Goal: Transaction & Acquisition: Purchase product/service

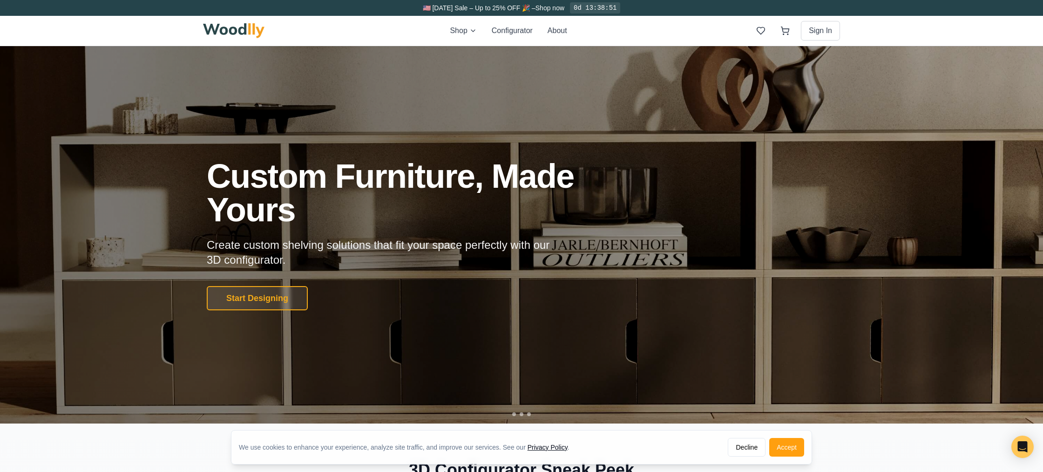
scroll to position [24, 0]
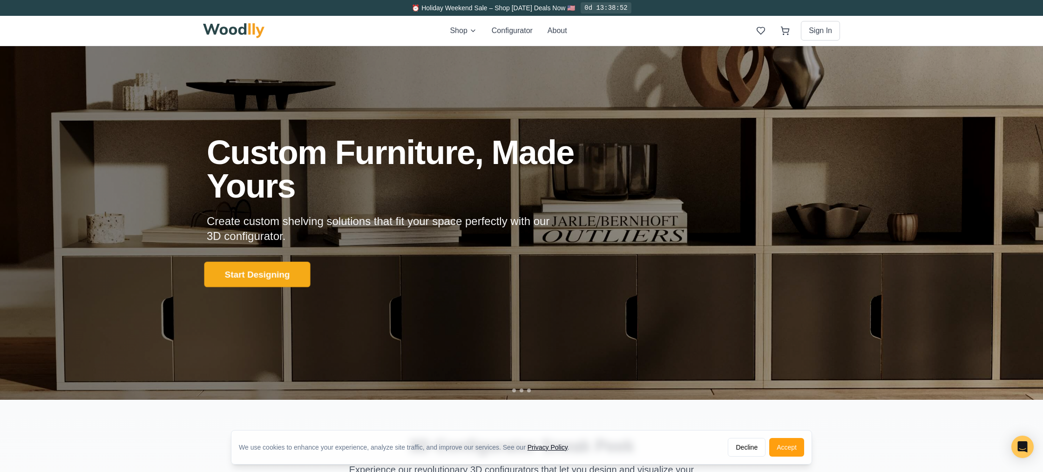
click at [272, 276] on button "Start Designing" at bounding box center [257, 275] width 106 height 26
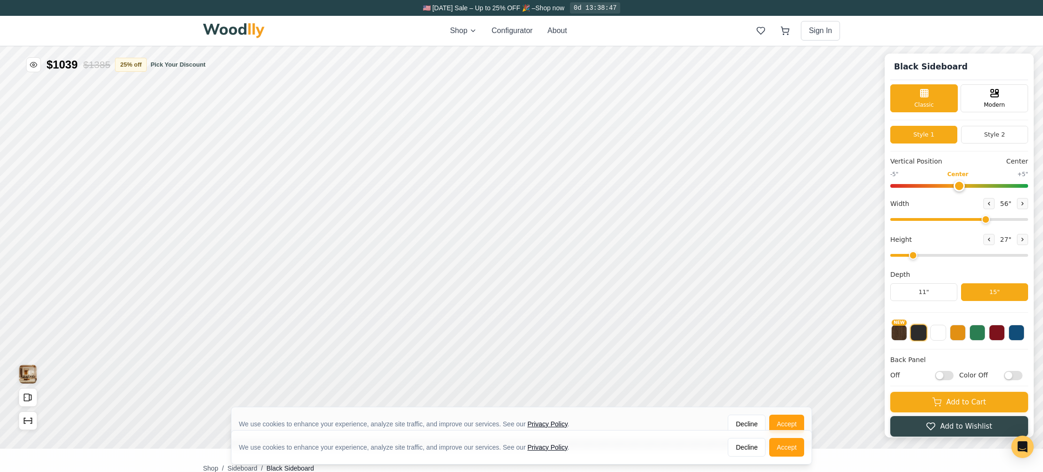
type input "56"
type input "2"
click at [927, 98] on div "Classic" at bounding box center [924, 97] width 68 height 28
click at [927, 100] on span "Classic" at bounding box center [925, 104] width 20 height 8
click at [991, 96] on rect at bounding box center [994, 94] width 7 height 3
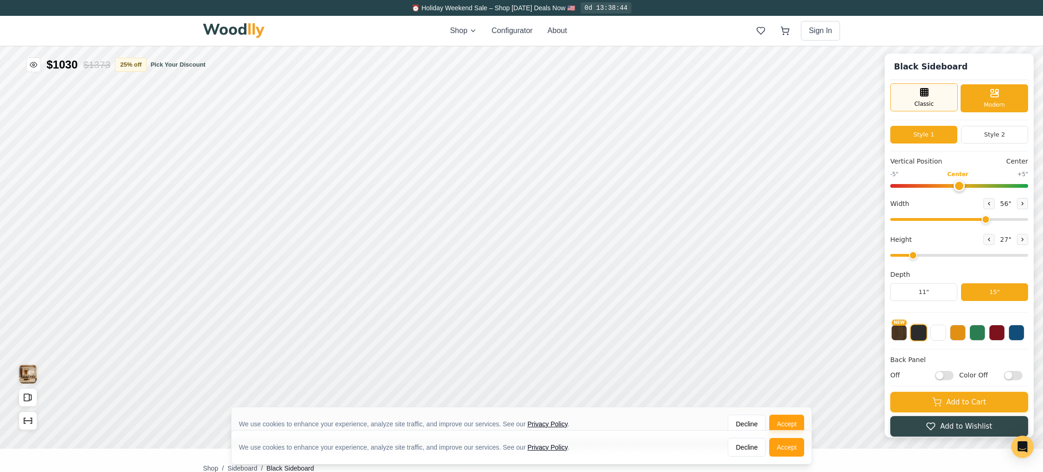
click at [911, 103] on div "Classic" at bounding box center [924, 97] width 68 height 28
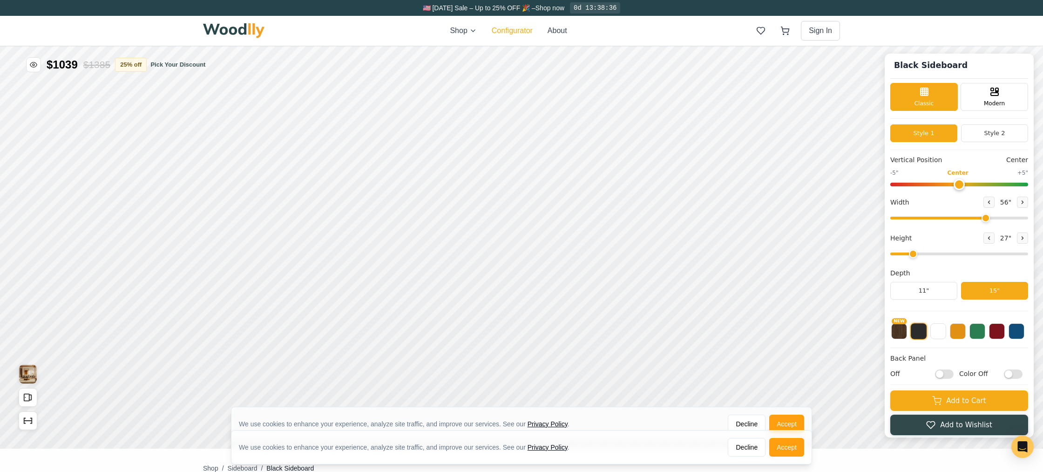
click at [516, 35] on button "Configurator" at bounding box center [512, 30] width 41 height 11
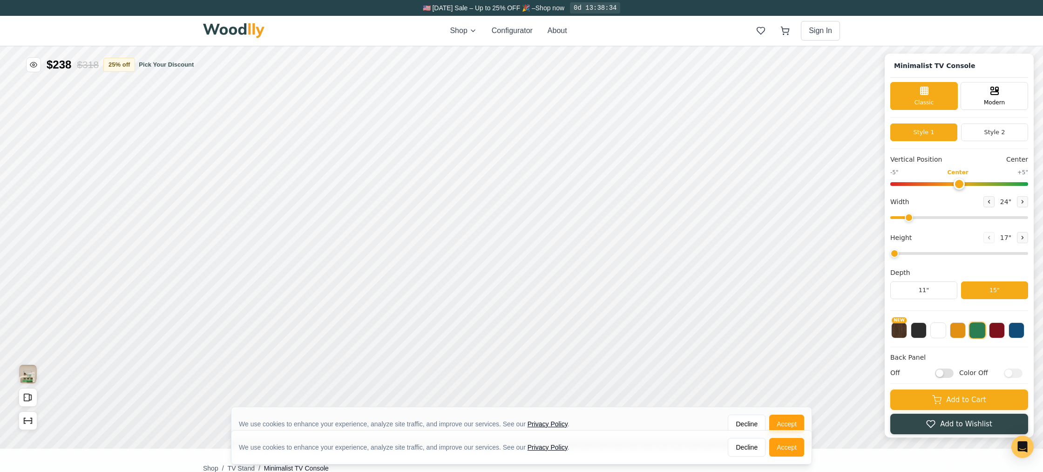
type input "63"
type input "2"
click at [898, 330] on button "NEW" at bounding box center [899, 329] width 16 height 16
click at [920, 332] on button at bounding box center [919, 329] width 16 height 16
click at [998, 328] on button at bounding box center [997, 329] width 16 height 16
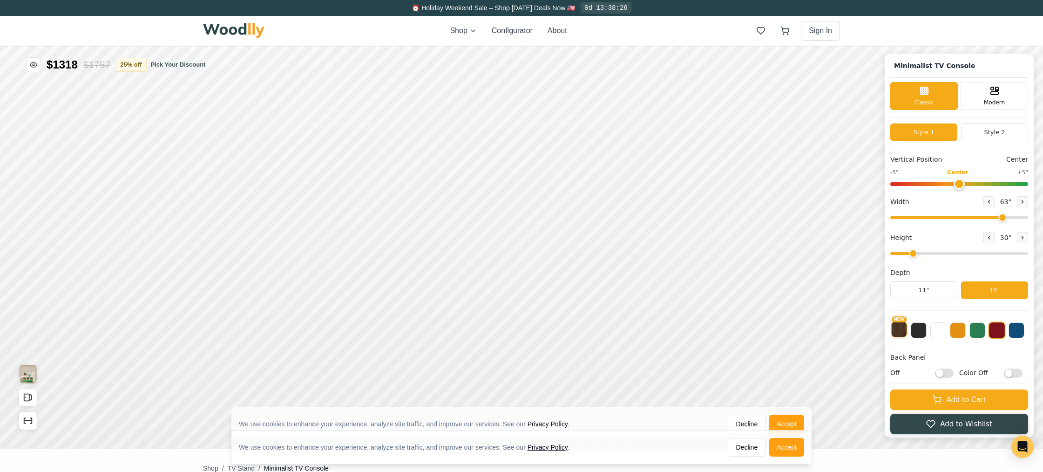
click at [903, 333] on button "NEW" at bounding box center [899, 329] width 16 height 16
click at [997, 129] on button "Style 2" at bounding box center [994, 132] width 67 height 18
drag, startPoint x: 958, startPoint y: 179, endPoint x: 983, endPoint y: 181, distance: 24.3
type input "2"
click at [983, 182] on input "range" at bounding box center [959, 184] width 138 height 4
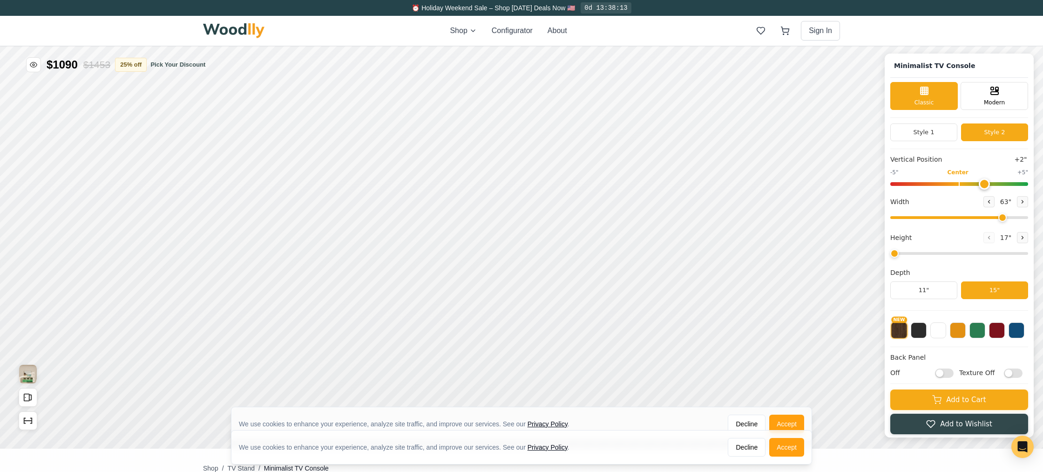
drag, startPoint x: 915, startPoint y: 254, endPoint x: 901, endPoint y: 254, distance: 14.0
click at [901, 254] on input "range" at bounding box center [959, 253] width 138 height 3
drag, startPoint x: 897, startPoint y: 252, endPoint x: 907, endPoint y: 252, distance: 10.3
click at [907, 252] on input "range" at bounding box center [959, 253] width 138 height 3
drag, startPoint x: 912, startPoint y: 253, endPoint x: 905, endPoint y: 253, distance: 7.0
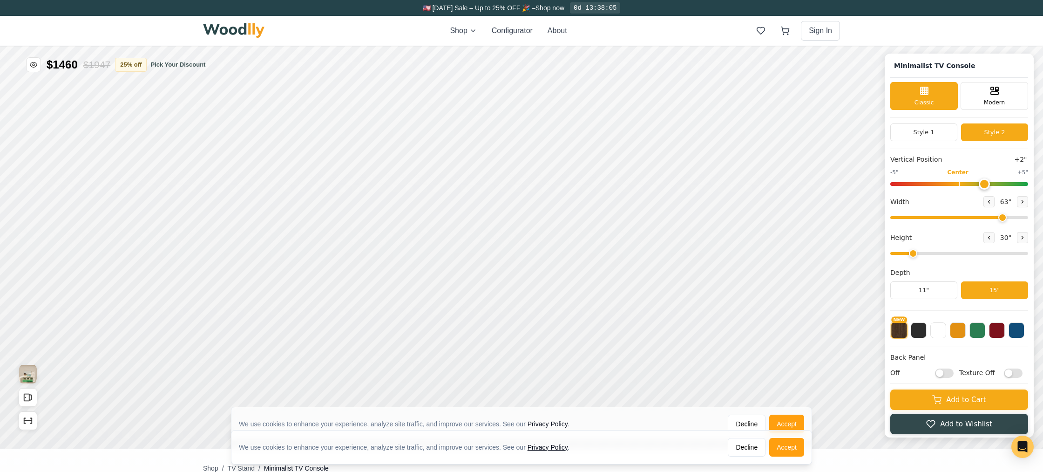
click at [905, 253] on input "range" at bounding box center [959, 253] width 138 height 3
type input "1"
click at [903, 253] on input "range" at bounding box center [959, 253] width 138 height 3
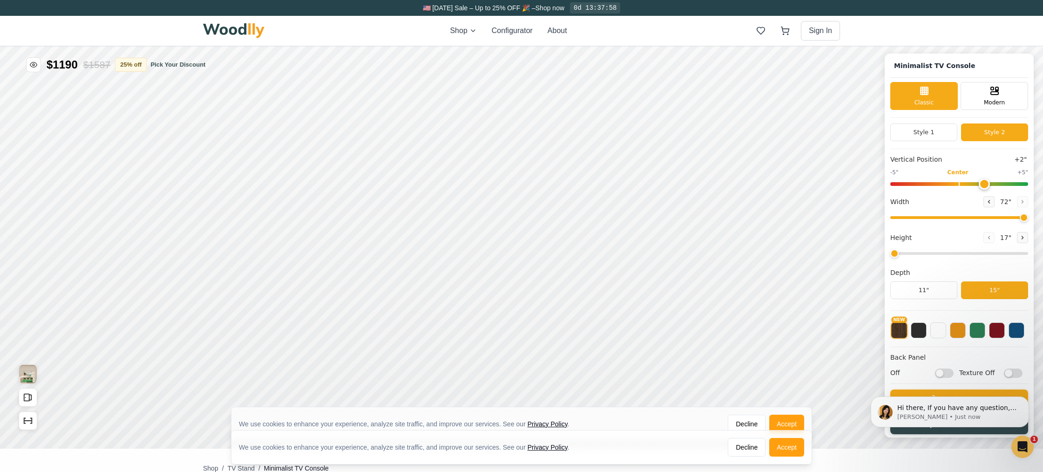
drag, startPoint x: 1000, startPoint y: 217, endPoint x: 1017, endPoint y: 207, distance: 19.6
type input "72"
click at [1028, 219] on input "range" at bounding box center [959, 217] width 138 height 3
click at [1018, 182] on input "range" at bounding box center [959, 184] width 138 height 4
click at [953, 182] on input "range" at bounding box center [959, 184] width 138 height 4
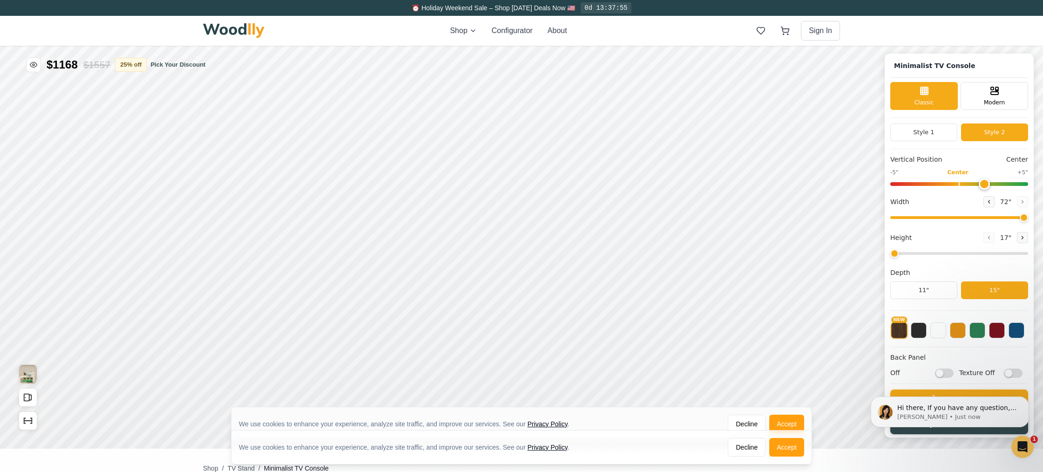
click at [979, 186] on input "range" at bounding box center [959, 184] width 138 height 4
click at [986, 185] on input "range" at bounding box center [959, 184] width 138 height 4
click at [921, 184] on input "range" at bounding box center [959, 184] width 138 height 4
click at [957, 182] on input "range" at bounding box center [959, 184] width 138 height 4
type input "-3"
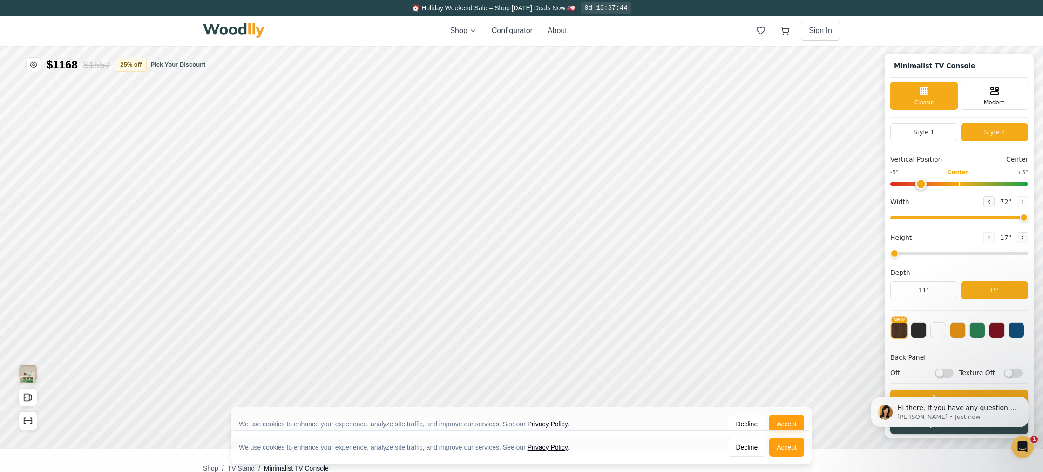
click at [921, 182] on input "range" at bounding box center [959, 184] width 138 height 4
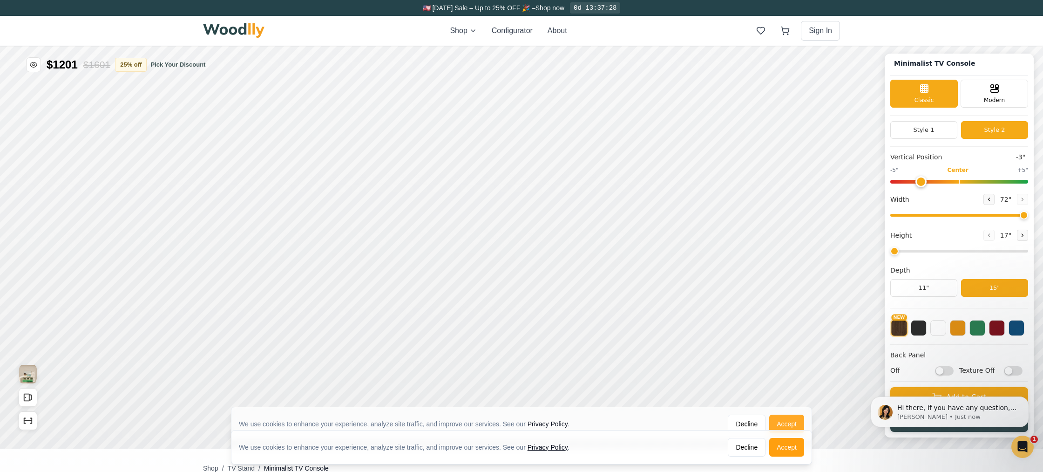
click at [779, 426] on button "Accept" at bounding box center [786, 424] width 35 height 19
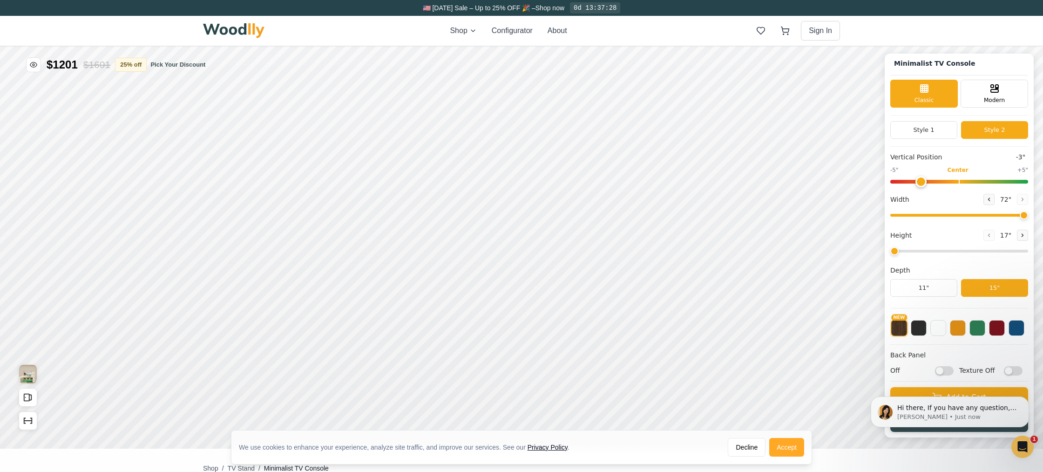
click at [790, 443] on button "Accept" at bounding box center [786, 447] width 35 height 19
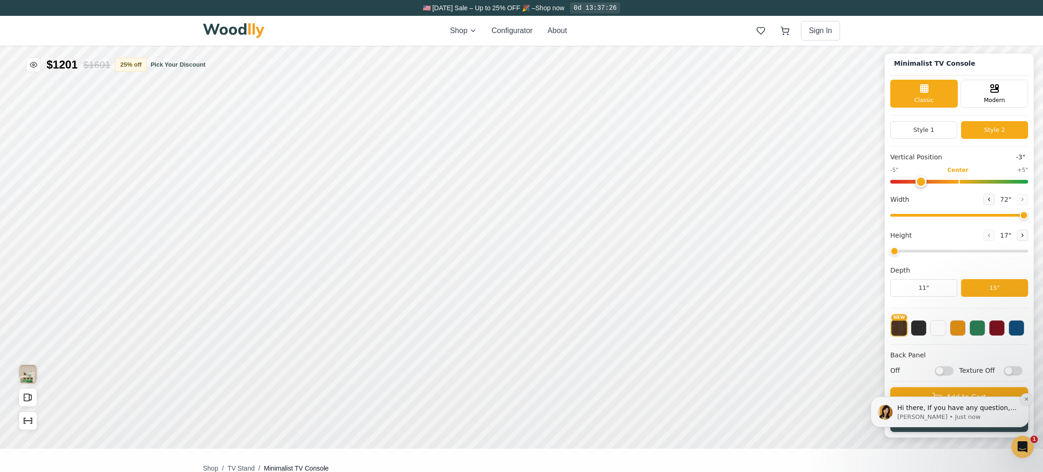
click at [1026, 398] on icon "Dismiss notification" at bounding box center [1026, 398] width 5 height 5
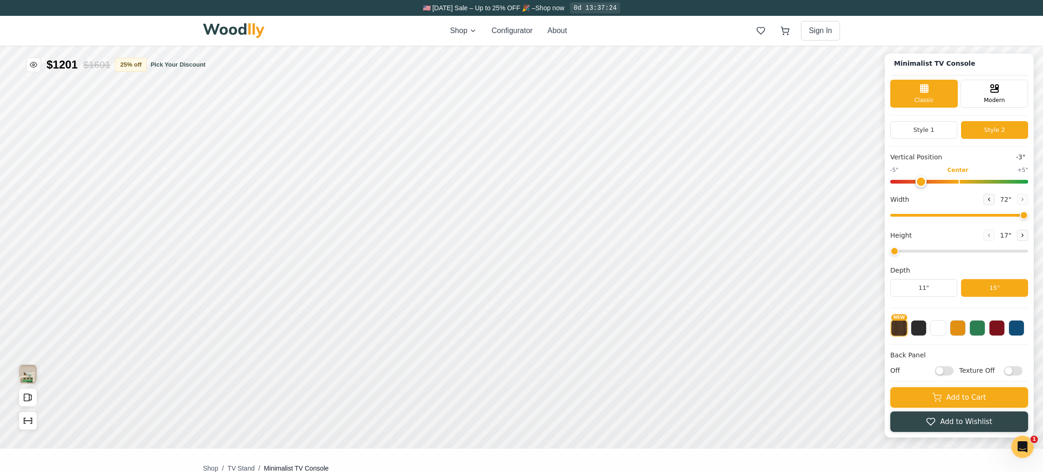
scroll to position [0, 0]
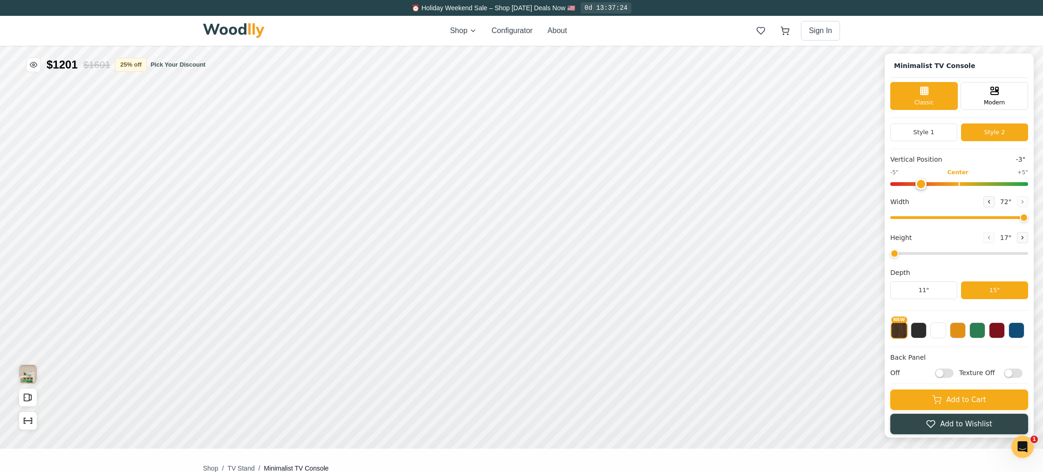
click at [534, 26] on div "Shop Configurator About" at bounding box center [508, 30] width 117 height 11
click at [512, 33] on button "Configurator" at bounding box center [512, 30] width 41 height 11
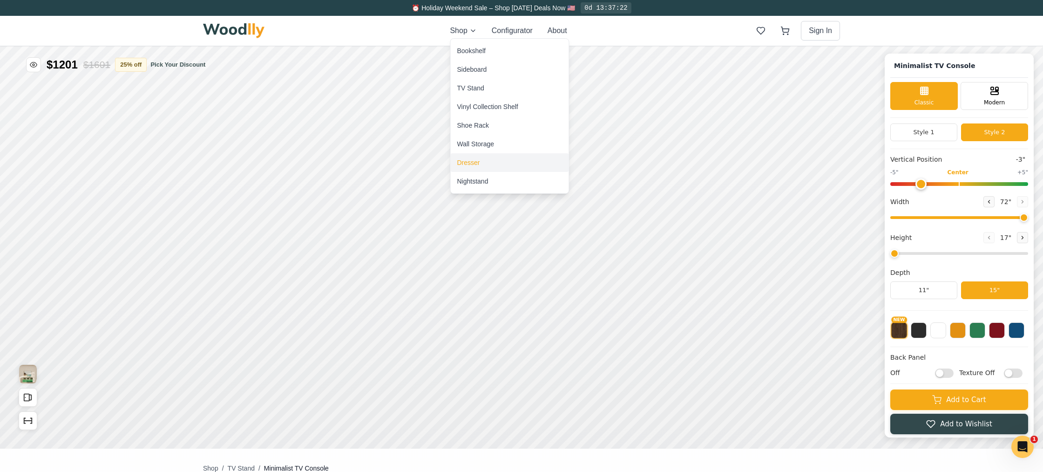
click at [472, 165] on div "Dresser" at bounding box center [468, 162] width 23 height 9
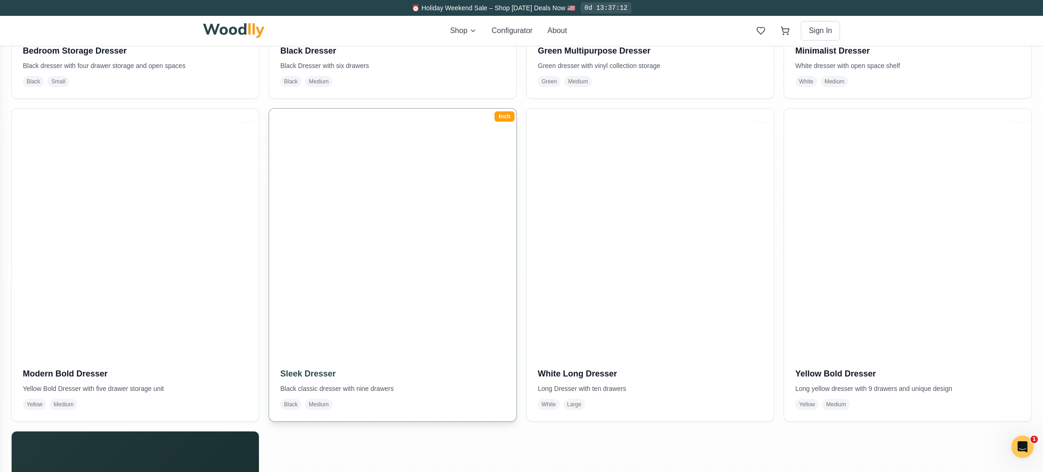
scroll to position [466, 0]
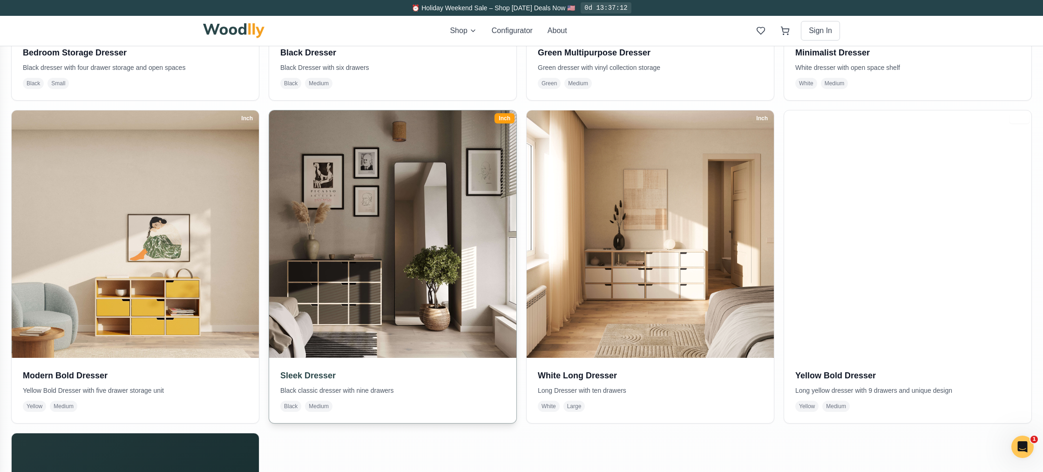
click at [369, 208] on img at bounding box center [393, 234] width 260 height 260
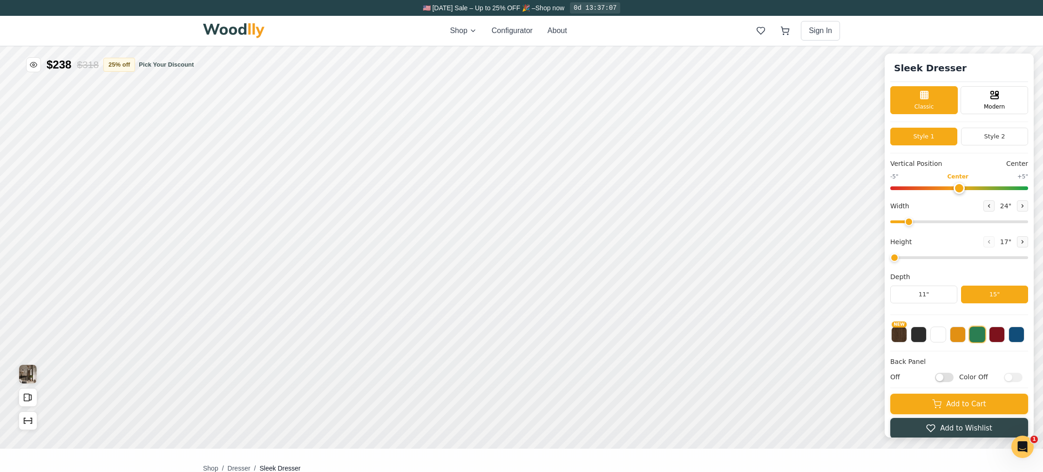
type input "45"
type input "3"
drag, startPoint x: 958, startPoint y: 221, endPoint x: 1043, endPoint y: 221, distance: 85.2
type input "72"
click at [1028, 221] on input "range" at bounding box center [959, 221] width 138 height 3
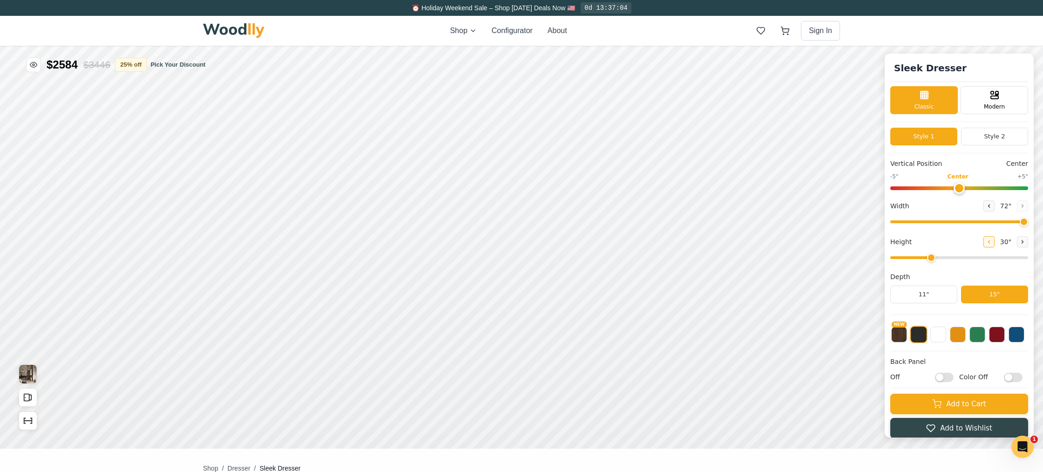
drag, startPoint x: 992, startPoint y: 241, endPoint x: 984, endPoint y: 242, distance: 8.4
click at [992, 241] on div "30 "" at bounding box center [1006, 241] width 45 height 11
click at [986, 242] on icon at bounding box center [989, 242] width 6 height 6
type input "2"
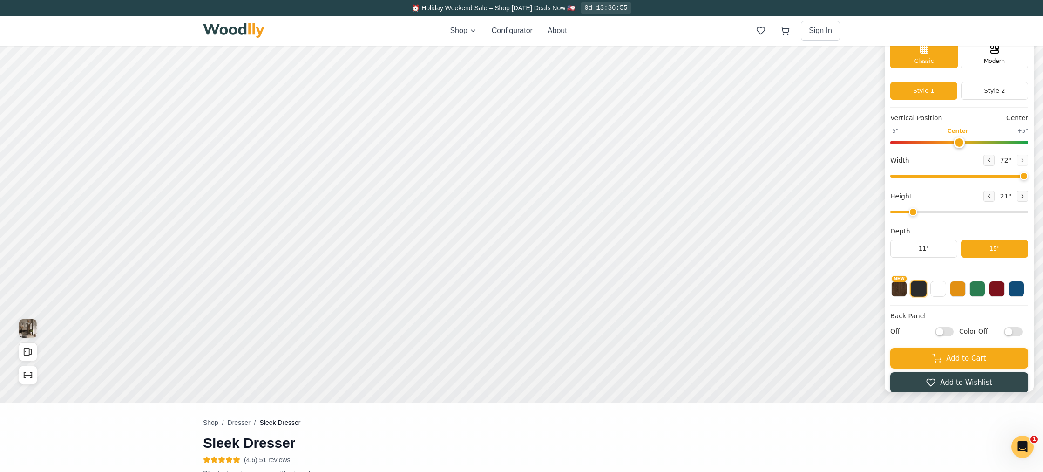
scroll to position [48, 0]
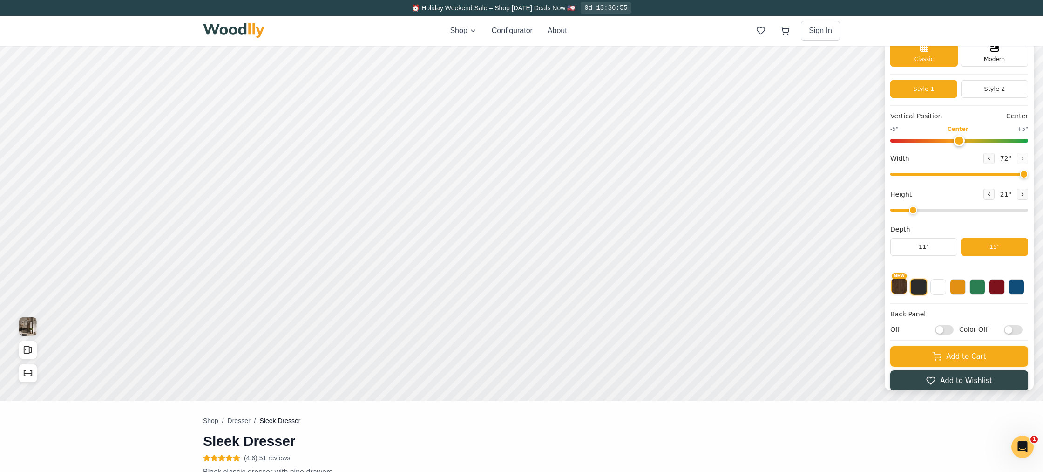
click at [901, 288] on button "NEW" at bounding box center [899, 286] width 16 height 16
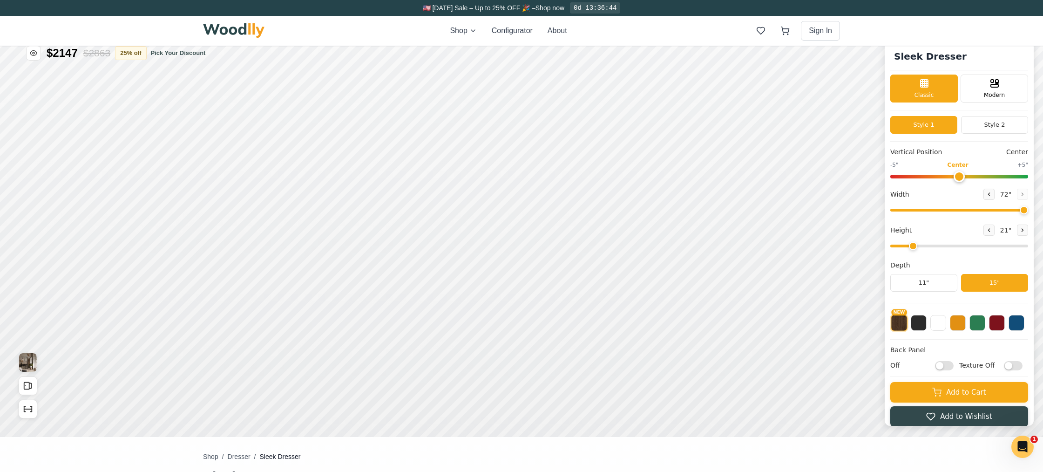
scroll to position [0, 0]
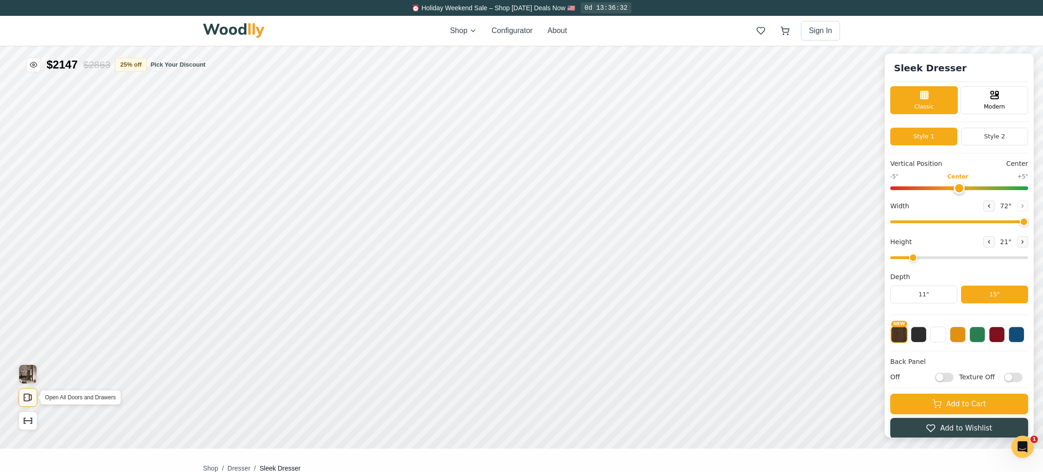
click at [25, 397] on icon "Open All Doors and Drawers" at bounding box center [28, 397] width 10 height 10
click at [27, 423] on icon "Show Dimensions" at bounding box center [28, 420] width 10 height 10
drag, startPoint x: 32, startPoint y: 370, endPoint x: 31, endPoint y: 378, distance: 7.5
click at [32, 370] on img "View Gallery" at bounding box center [28, 374] width 18 height 19
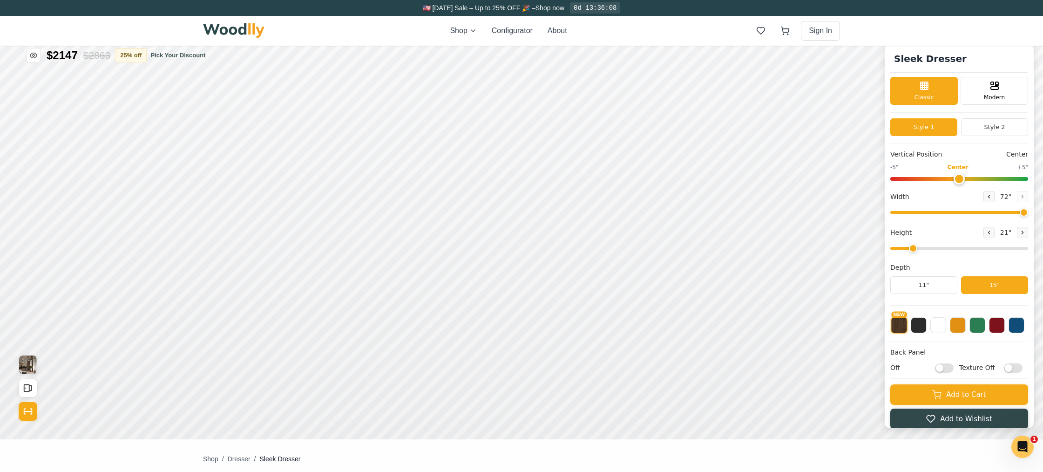
scroll to position [10, 0]
click at [514, 246] on icon at bounding box center [516, 246] width 11 height 11
click at [622, 248] on icon at bounding box center [623, 246] width 11 height 11
click at [598, 245] on icon at bounding box center [596, 245] width 11 height 11
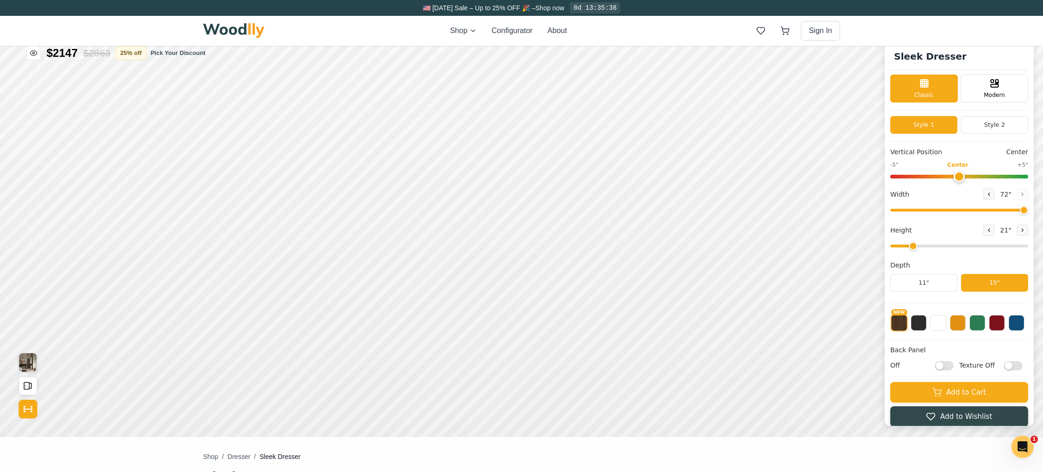
scroll to position [0, 0]
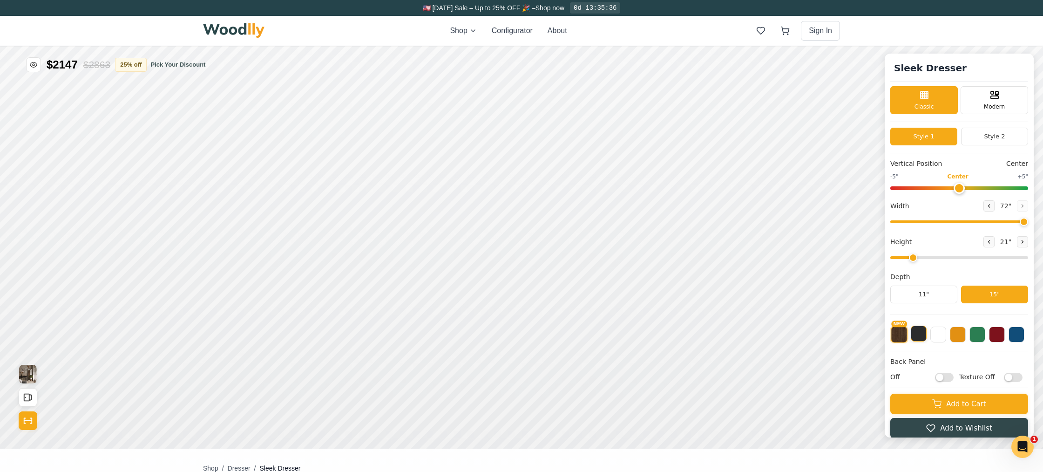
click at [916, 334] on button at bounding box center [919, 334] width 16 height 16
click at [899, 334] on button "NEW" at bounding box center [899, 334] width 16 height 16
click at [918, 339] on button at bounding box center [919, 334] width 16 height 16
click at [937, 337] on button at bounding box center [939, 334] width 16 height 16
click at [960, 337] on button at bounding box center [958, 334] width 16 height 16
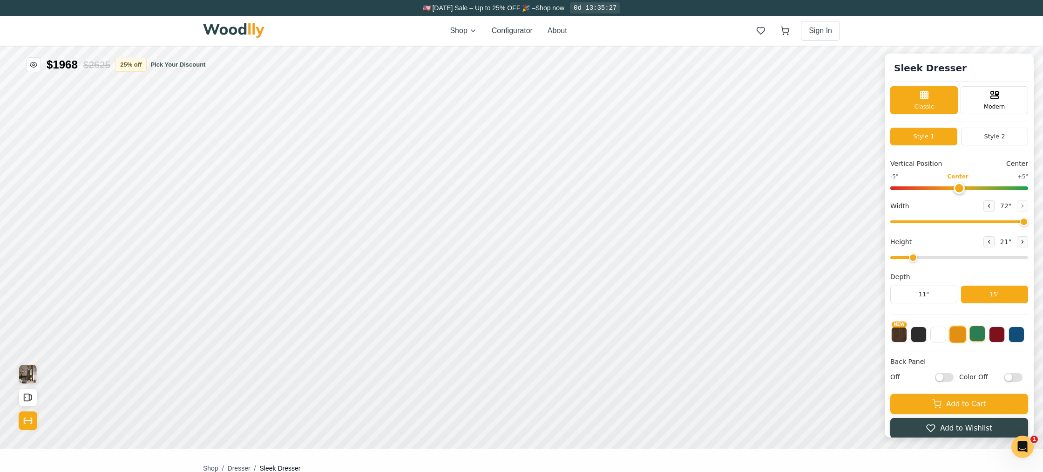
click at [977, 338] on button at bounding box center [978, 334] width 16 height 16
click at [1002, 337] on button at bounding box center [997, 334] width 16 height 16
click at [1016, 338] on button at bounding box center [1017, 334] width 16 height 16
click at [1013, 378] on input "Color Off" at bounding box center [1013, 377] width 19 height 9
click at [1010, 378] on input "Color On" at bounding box center [1013, 377] width 19 height 9
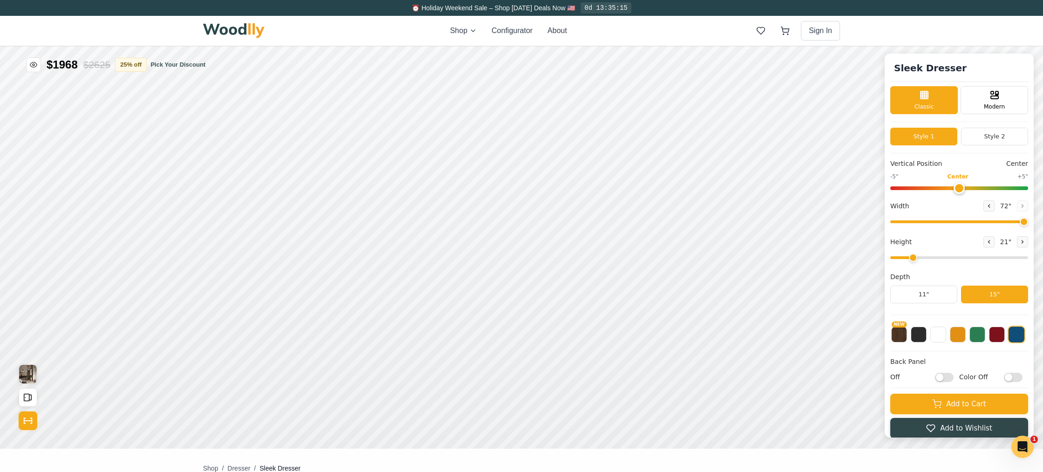
click at [1019, 378] on input "Color Off" at bounding box center [1013, 377] width 19 height 9
click at [1005, 378] on input "Color On" at bounding box center [1013, 377] width 19 height 9
click at [1019, 377] on input "Color Off" at bounding box center [1013, 377] width 19 height 9
click at [1006, 377] on input "Color On" at bounding box center [1013, 377] width 19 height 9
click at [1017, 377] on input "Color Off" at bounding box center [1013, 377] width 19 height 9
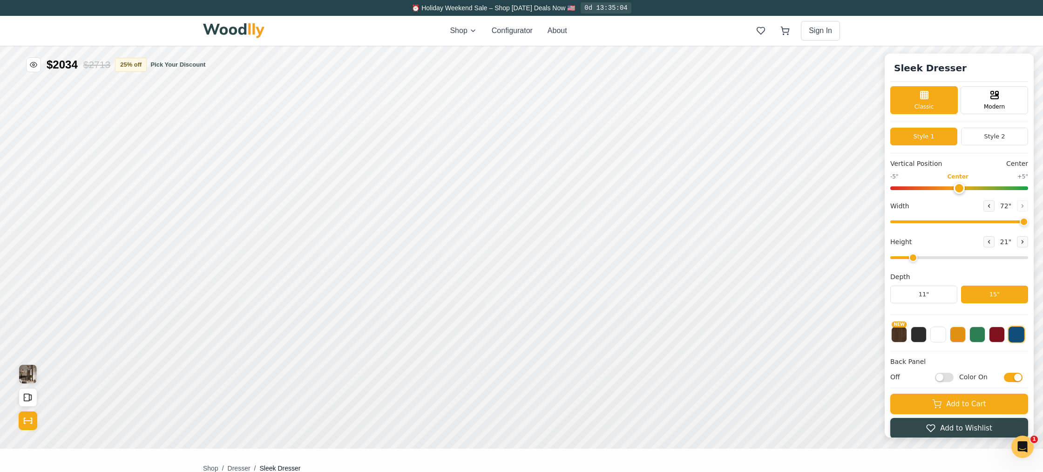
click at [1009, 376] on input "Color On" at bounding box center [1013, 377] width 19 height 9
click at [920, 334] on button at bounding box center [919, 334] width 16 height 16
drag, startPoint x: 900, startPoint y: 338, endPoint x: 909, endPoint y: 340, distance: 9.2
click at [901, 338] on button "NEW" at bounding box center [899, 334] width 16 height 16
click at [1019, 375] on input "Texture Off" at bounding box center [1013, 377] width 19 height 9
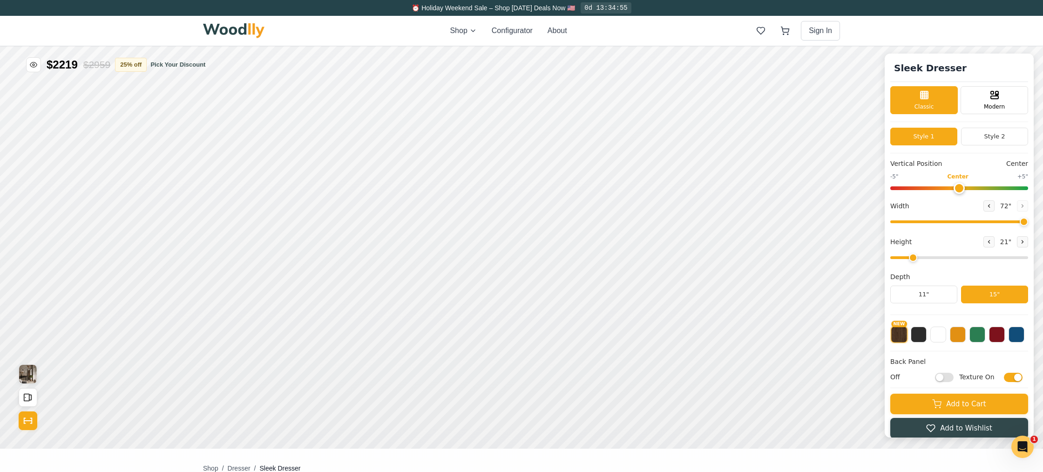
click at [1006, 377] on input "Texture On" at bounding box center [1013, 377] width 19 height 9
checkbox input "false"
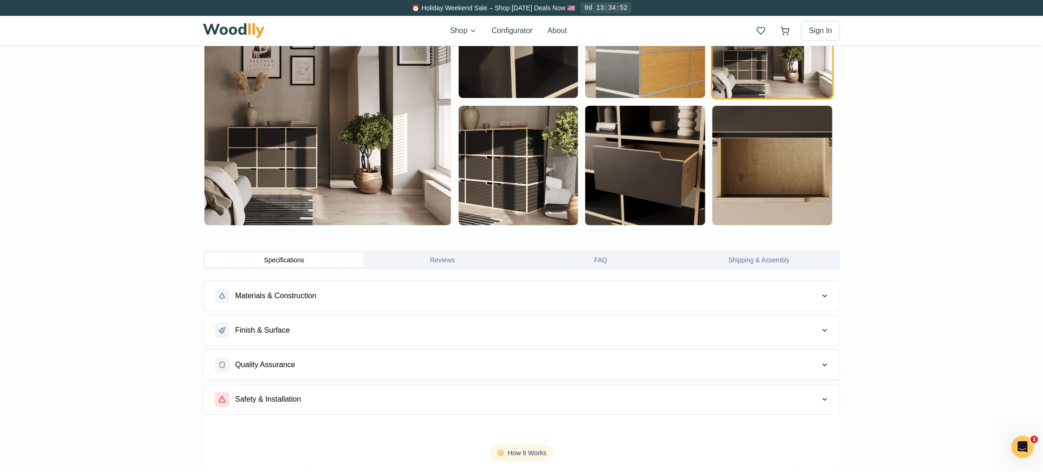
scroll to position [609, 0]
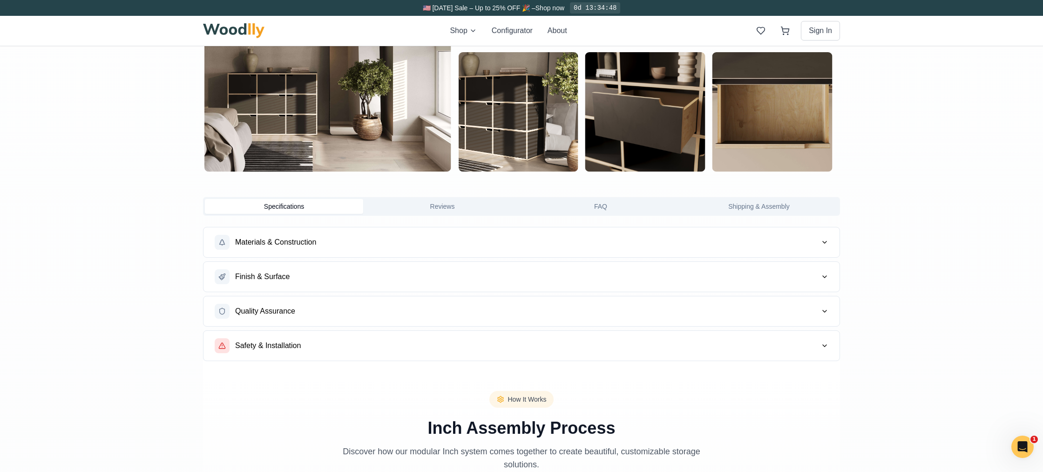
click at [750, 244] on button "Materials & Construction" at bounding box center [522, 242] width 636 height 30
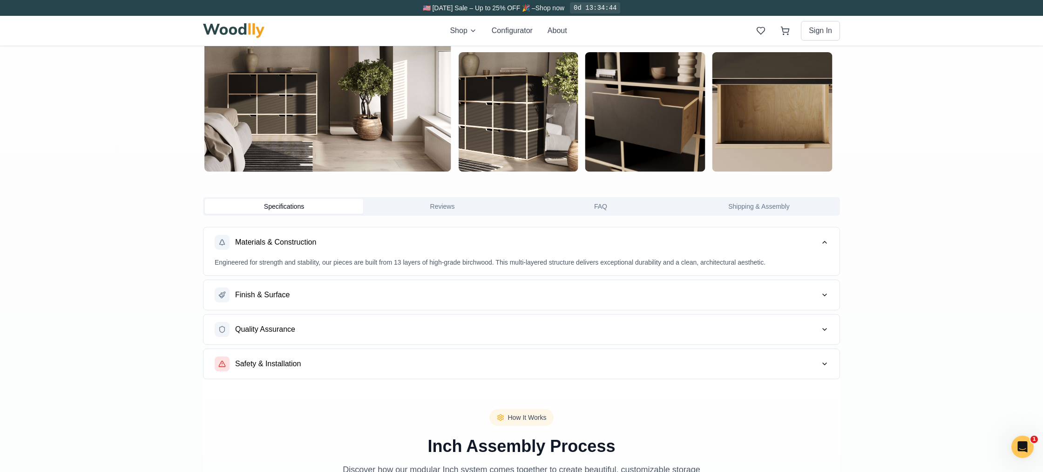
click at [776, 295] on button "Finish & Surface" at bounding box center [522, 295] width 636 height 30
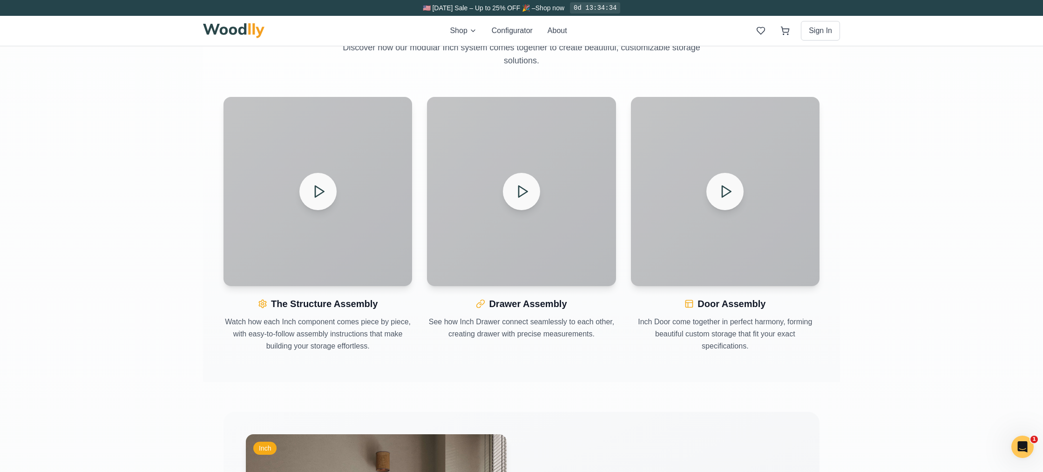
scroll to position [0, 0]
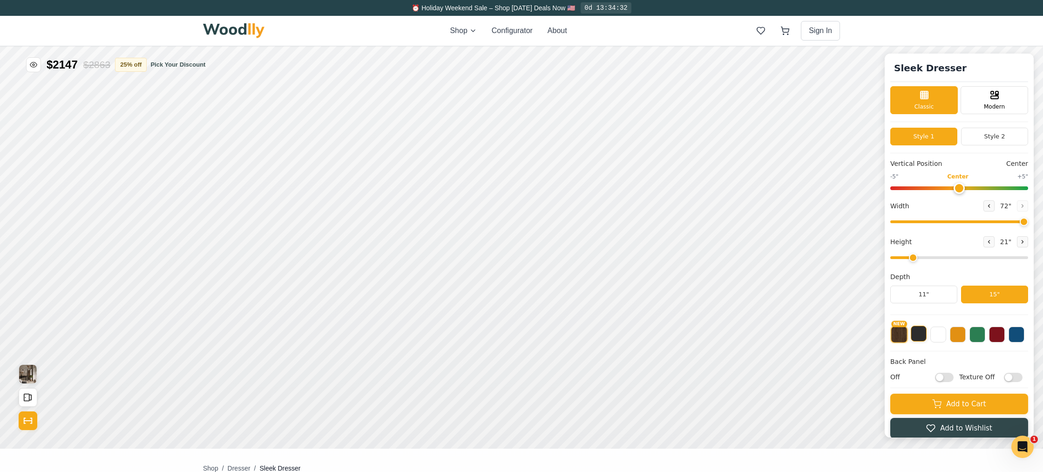
click at [921, 338] on button at bounding box center [919, 334] width 16 height 16
click at [936, 335] on button at bounding box center [939, 334] width 16 height 16
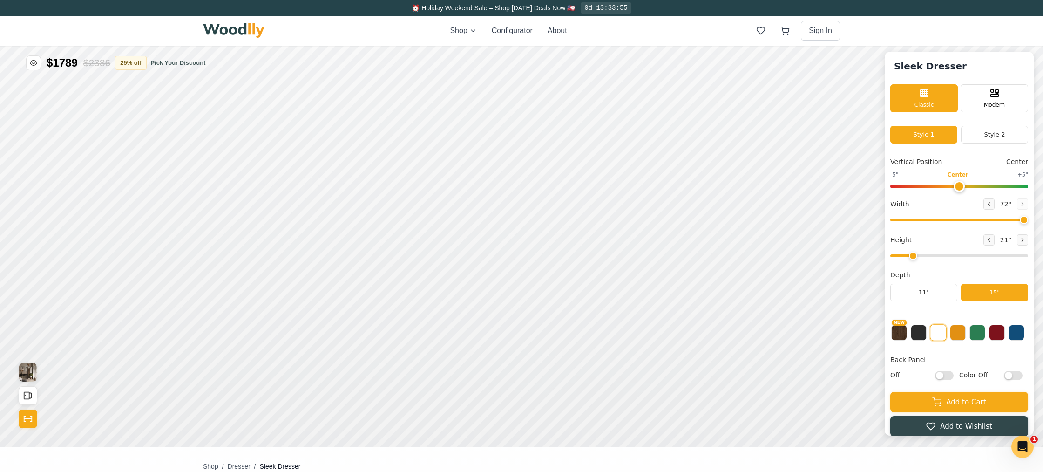
scroll to position [0, 0]
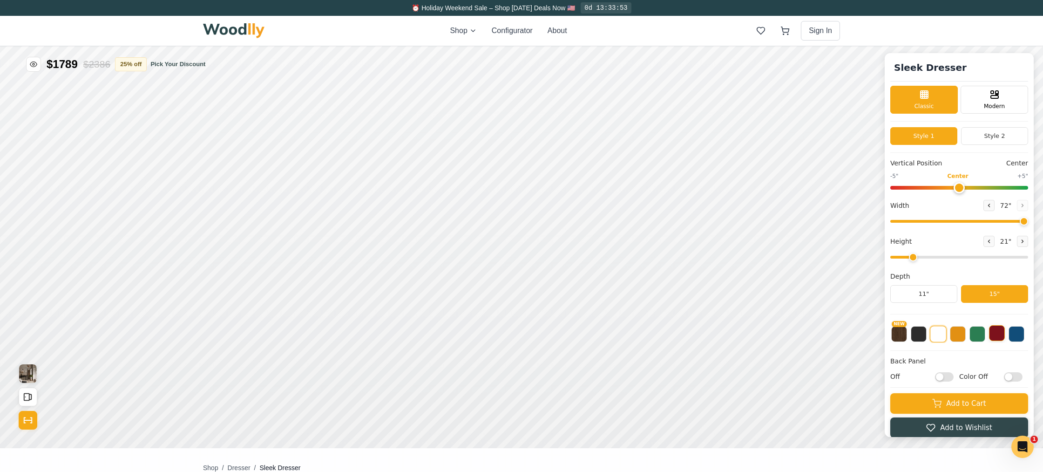
click at [991, 333] on button at bounding box center [997, 333] width 16 height 16
click at [958, 333] on button at bounding box center [958, 333] width 16 height 16
click at [954, 222] on input "range" at bounding box center [959, 221] width 138 height 3
click at [966, 222] on input "range" at bounding box center [959, 221] width 138 height 3
type input "51"
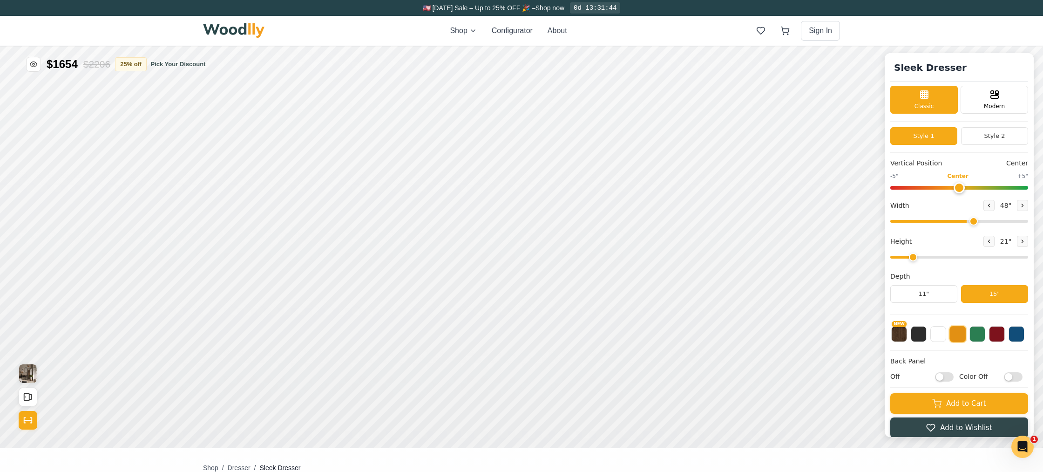
click at [971, 221] on input "range" at bounding box center [959, 221] width 138 height 3
click at [894, 258] on input "range" at bounding box center [959, 257] width 138 height 3
click at [1020, 241] on icon at bounding box center [1023, 241] width 6 height 6
type input "1"
click at [902, 258] on input "range" at bounding box center [959, 257] width 138 height 3
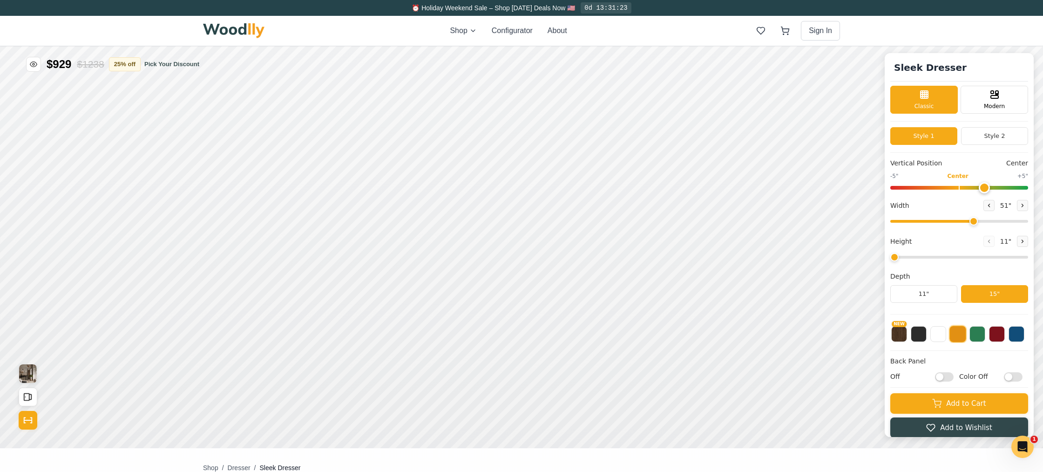
click at [980, 187] on input "range" at bounding box center [959, 188] width 138 height 4
click at [958, 187] on input "range" at bounding box center [959, 188] width 138 height 4
click at [929, 189] on input "range" at bounding box center [959, 188] width 138 height 4
click at [915, 188] on input "range" at bounding box center [959, 188] width 138 height 4
click at [984, 186] on input "range" at bounding box center [959, 188] width 138 height 4
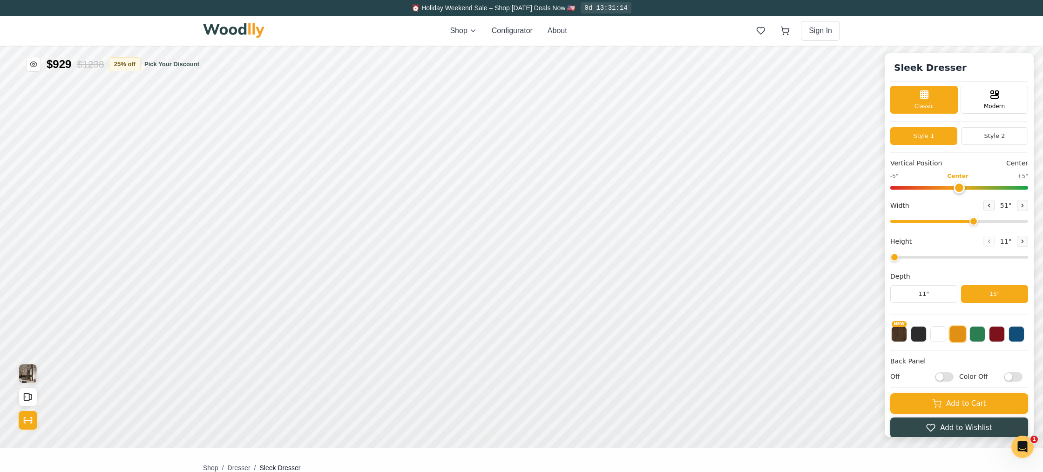
type input "0"
click at [957, 186] on input "range" at bounding box center [959, 188] width 138 height 4
click at [896, 333] on button "NEW" at bounding box center [899, 333] width 16 height 16
click at [939, 333] on button at bounding box center [939, 333] width 16 height 16
click at [997, 331] on button at bounding box center [997, 333] width 16 height 16
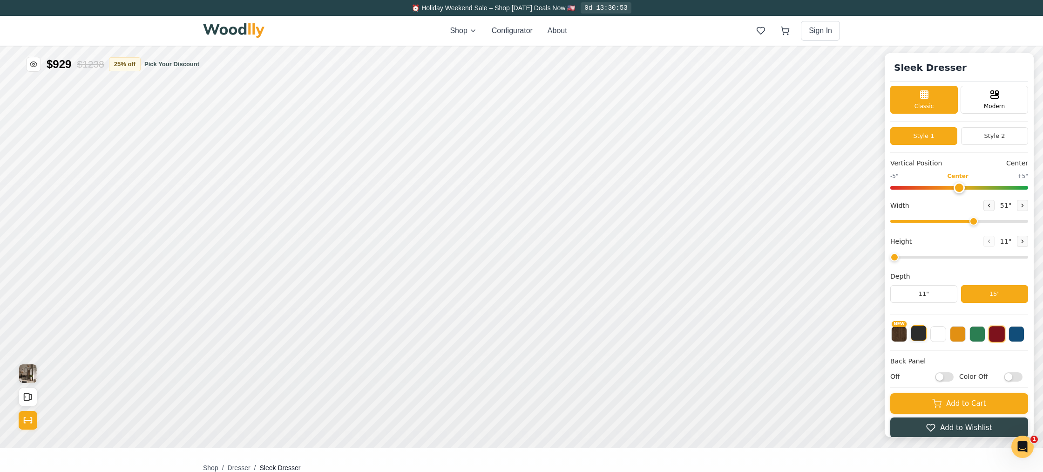
click at [913, 338] on button at bounding box center [919, 333] width 16 height 16
click at [943, 337] on button at bounding box center [939, 333] width 16 height 16
click at [915, 337] on button at bounding box center [919, 333] width 16 height 16
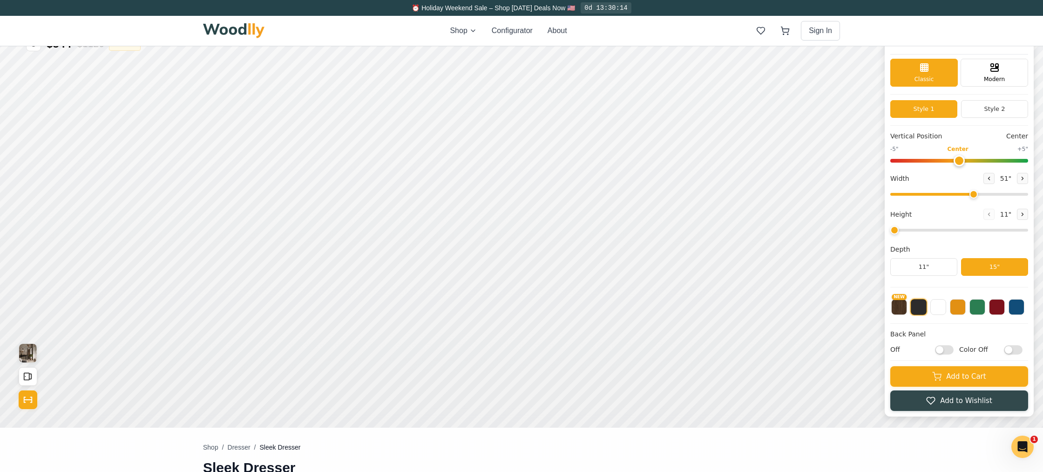
scroll to position [24, 0]
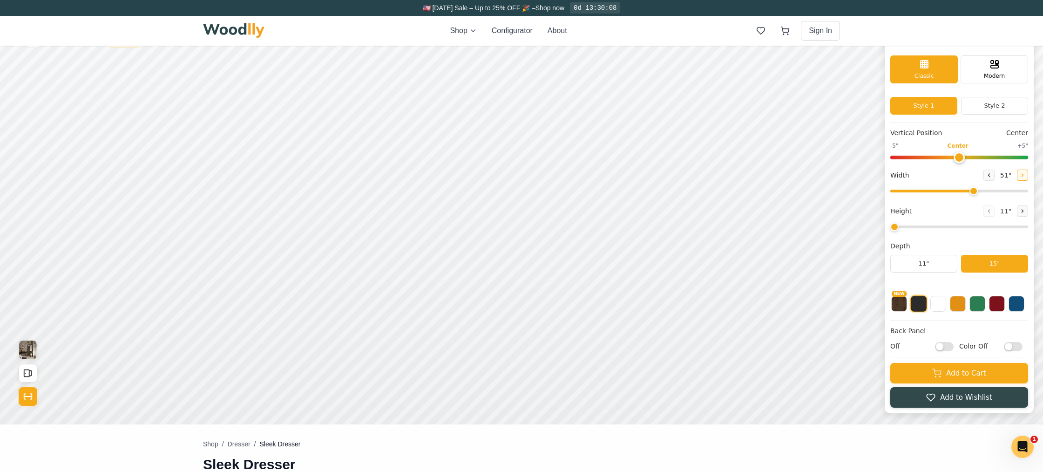
click at [1022, 174] on icon at bounding box center [1022, 175] width 1 height 3
click at [1021, 173] on icon at bounding box center [1023, 175] width 6 height 6
click at [1020, 173] on icon at bounding box center [1023, 175] width 6 height 6
click at [1022, 174] on icon at bounding box center [1022, 175] width 1 height 3
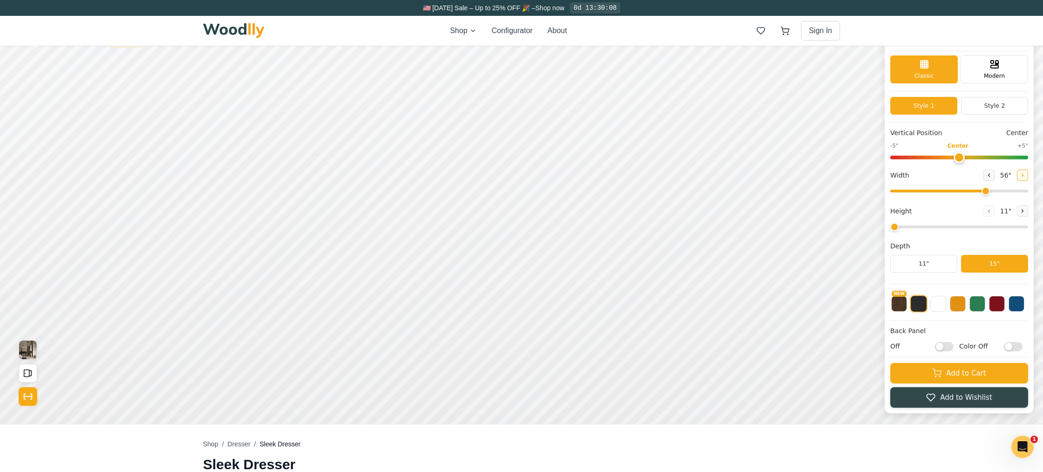
click at [1020, 173] on icon at bounding box center [1023, 175] width 6 height 6
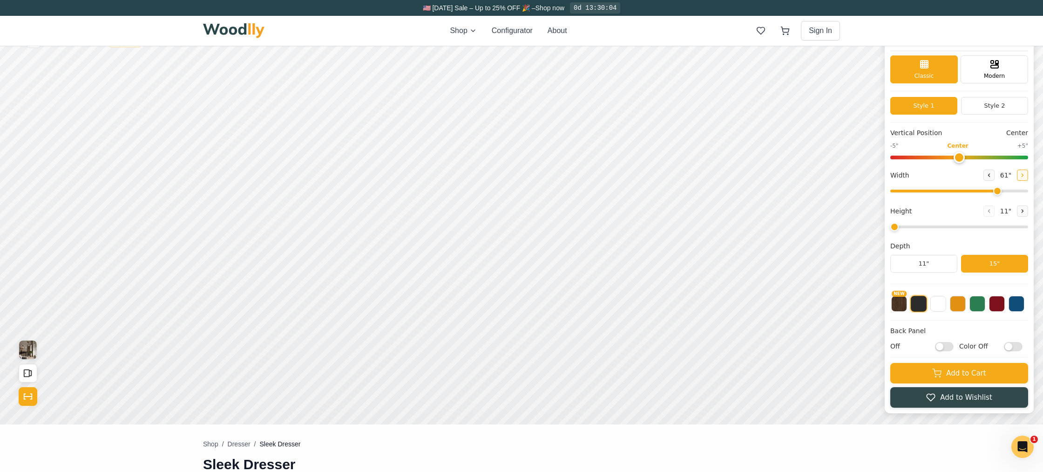
click at [1020, 173] on icon at bounding box center [1023, 175] width 6 height 6
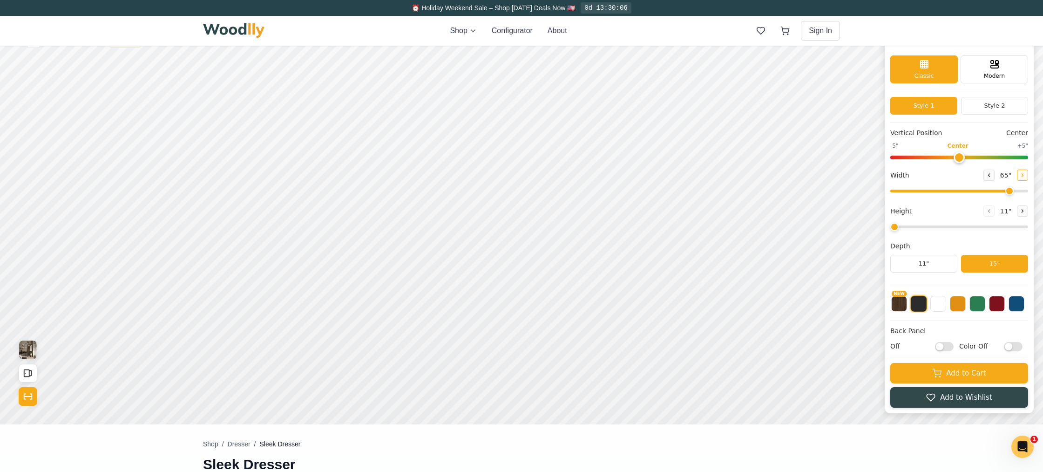
click at [1020, 173] on icon at bounding box center [1023, 175] width 6 height 6
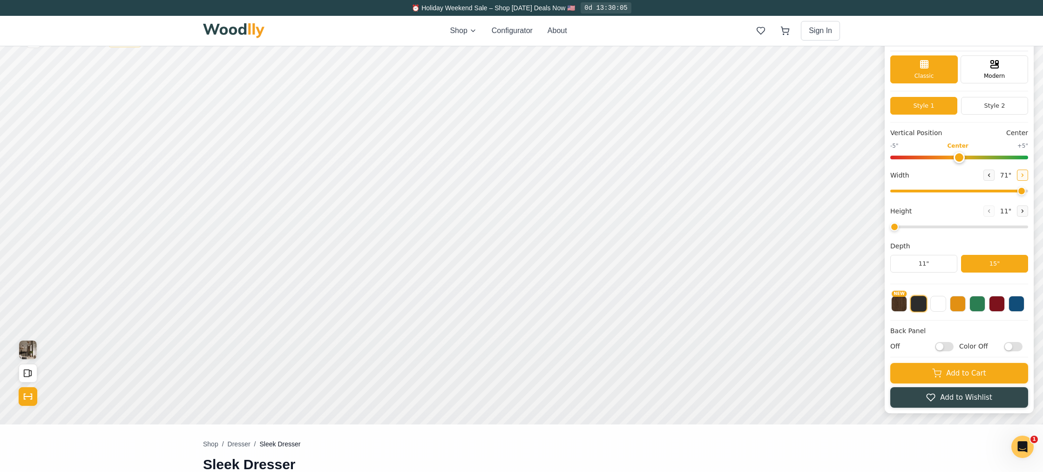
click at [1020, 173] on icon at bounding box center [1023, 175] width 6 height 6
type input "72"
click at [917, 226] on input "range" at bounding box center [959, 226] width 138 height 3
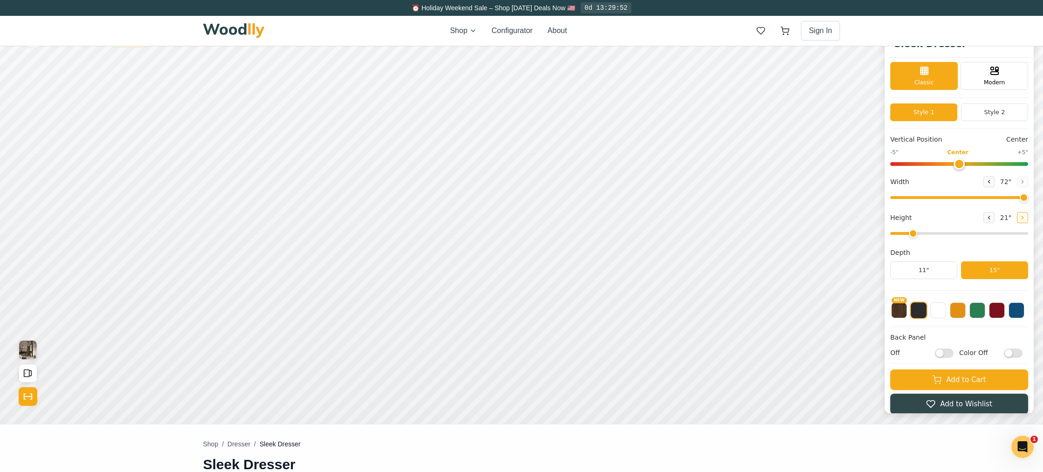
click at [1020, 217] on icon at bounding box center [1023, 218] width 6 height 6
click at [986, 217] on icon at bounding box center [989, 218] width 6 height 6
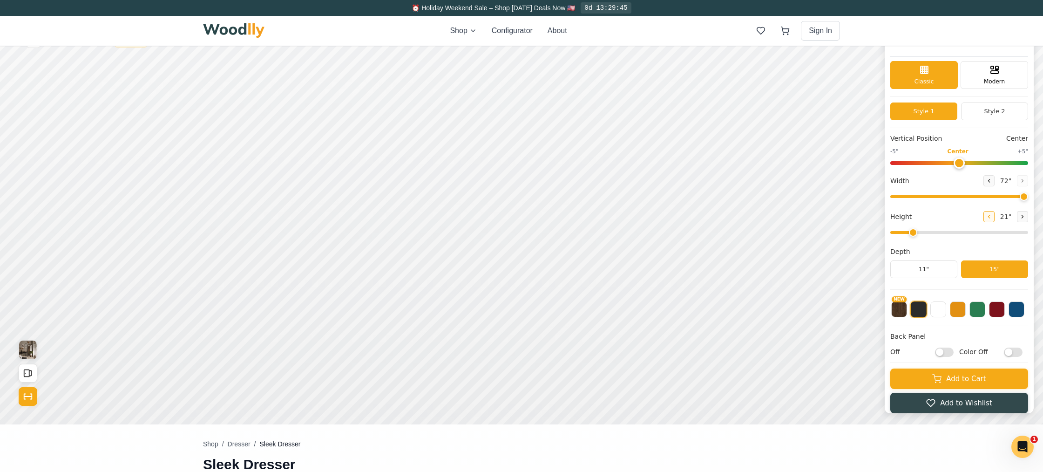
scroll to position [0, 0]
click at [898, 306] on button "NEW" at bounding box center [899, 309] width 16 height 16
click at [1022, 214] on button at bounding box center [1022, 216] width 11 height 11
click at [279, 218] on div "9" 12" 15"" at bounding box center [279, 177] width 93 height 93
click at [282, 221] on div "9" 12" 15"" at bounding box center [279, 177] width 93 height 93
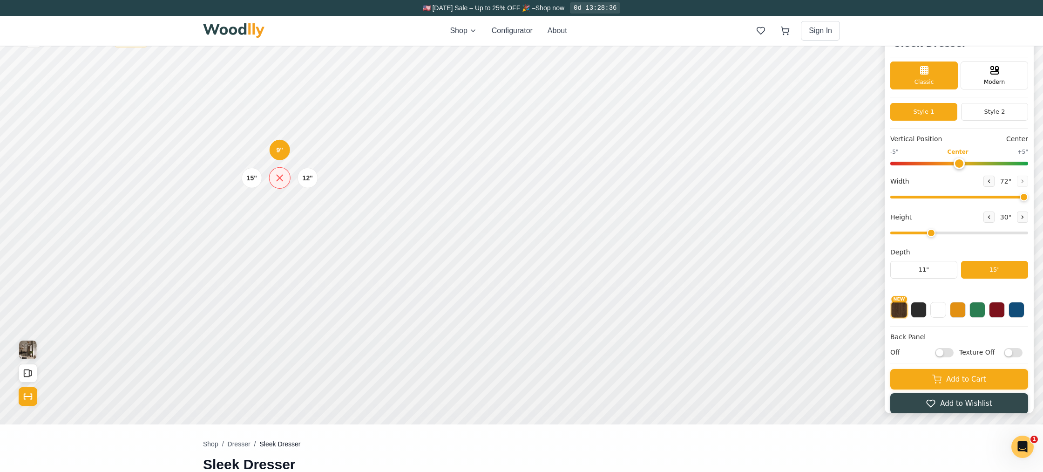
click at [279, 177] on icon at bounding box center [280, 178] width 12 height 12
click at [258, 221] on div "15"" at bounding box center [252, 220] width 11 height 10
click at [326, 221] on div "12" Medium" at bounding box center [317, 218] width 21 height 21
click at [316, 269] on div "12"" at bounding box center [314, 266] width 11 height 10
click at [289, 167] on icon at bounding box center [289, 166] width 12 height 12
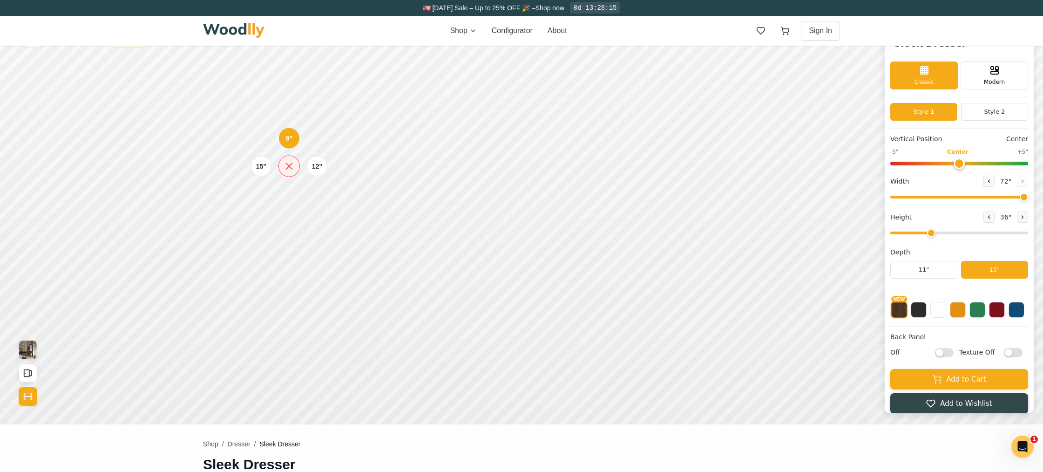
click at [290, 168] on icon at bounding box center [289, 166] width 12 height 12
click at [922, 231] on input "range" at bounding box center [959, 232] width 138 height 3
click at [988, 218] on icon at bounding box center [989, 217] width 6 height 6
type input "2"
click at [986, 179] on icon at bounding box center [989, 181] width 6 height 6
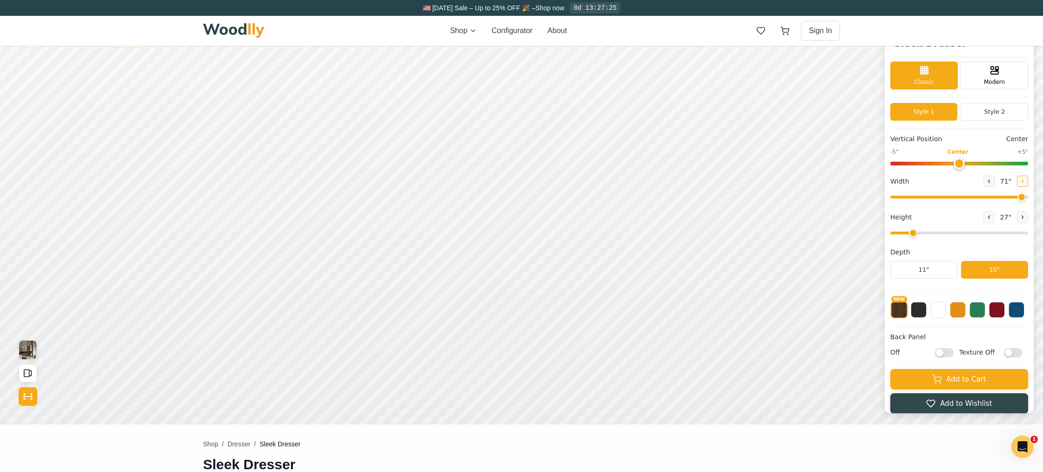
click at [1023, 181] on button at bounding box center [1022, 181] width 11 height 11
click at [986, 183] on icon at bounding box center [989, 181] width 6 height 6
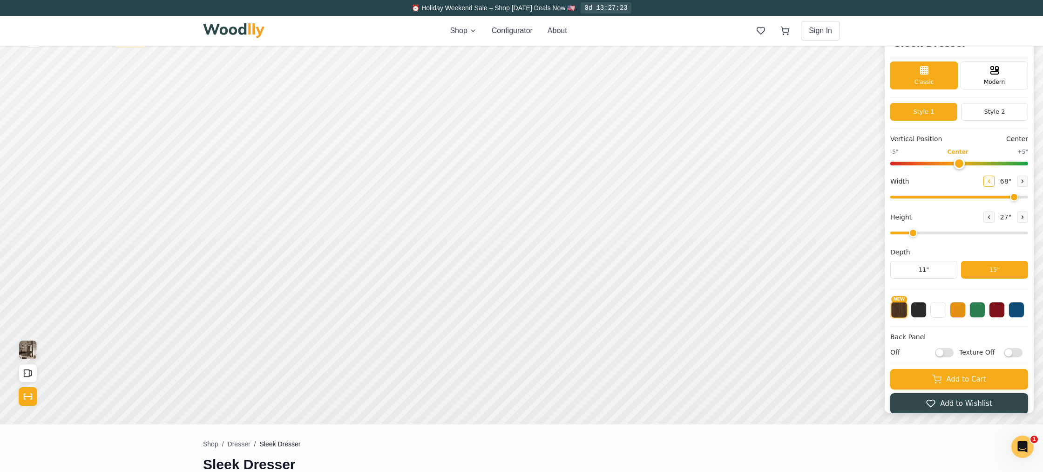
click at [986, 183] on icon at bounding box center [989, 181] width 6 height 6
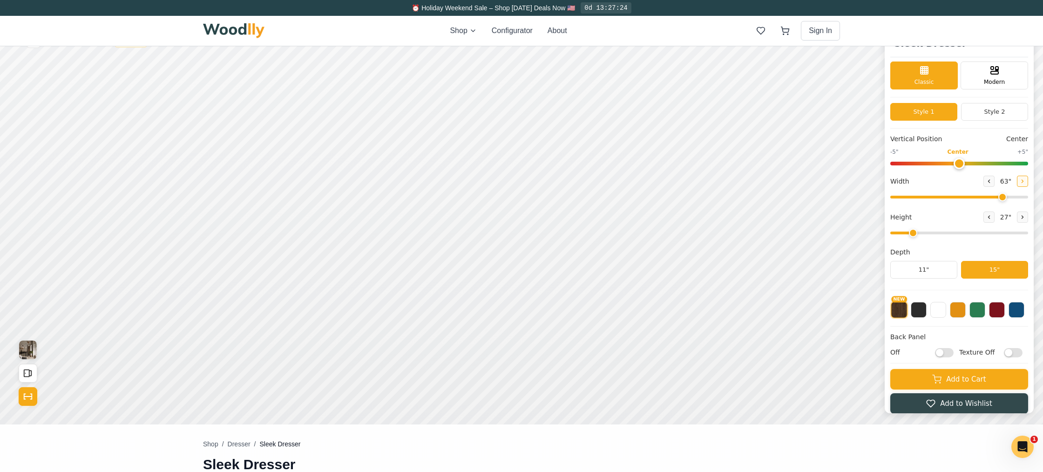
click at [1024, 181] on button at bounding box center [1022, 181] width 11 height 11
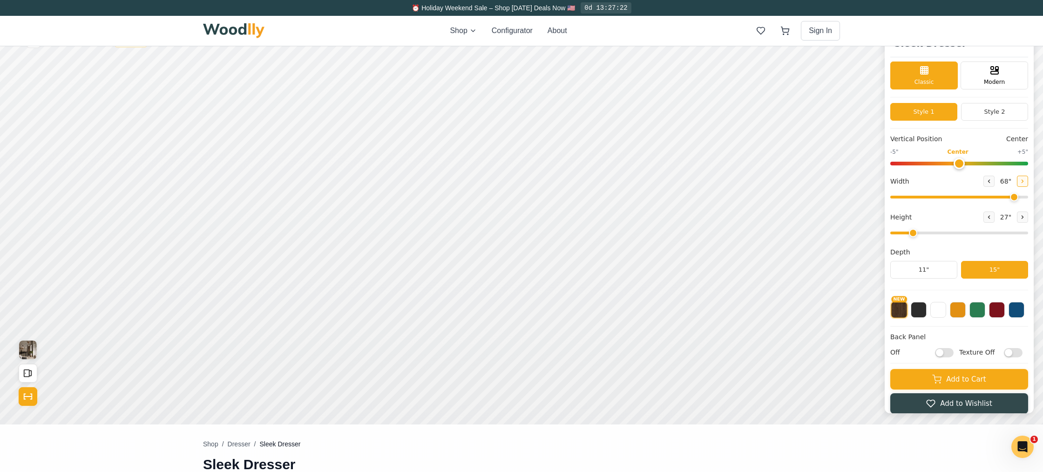
click at [1024, 181] on button at bounding box center [1022, 181] width 11 height 11
type input "72"
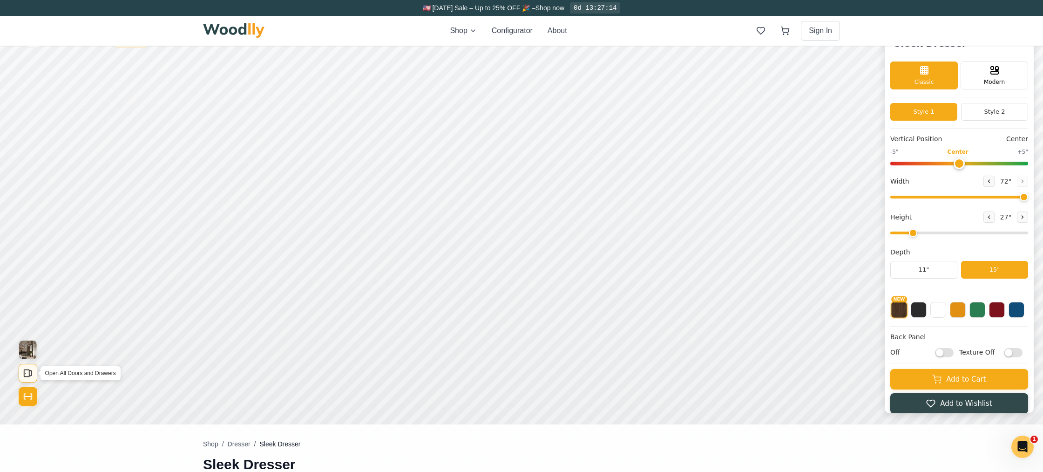
click at [28, 371] on icon "Open All Doors and Drawers" at bounding box center [28, 373] width 10 height 10
drag, startPoint x: 28, startPoint y: 374, endPoint x: 30, endPoint y: 384, distance: 10.0
click at [28, 374] on icon "Open All Doors and Drawers" at bounding box center [28, 373] width 10 height 10
click at [31, 397] on icon "Show Dimensions" at bounding box center [28, 396] width 10 height 10
click at [31, 394] on icon "Show Dimensions" at bounding box center [28, 396] width 10 height 10
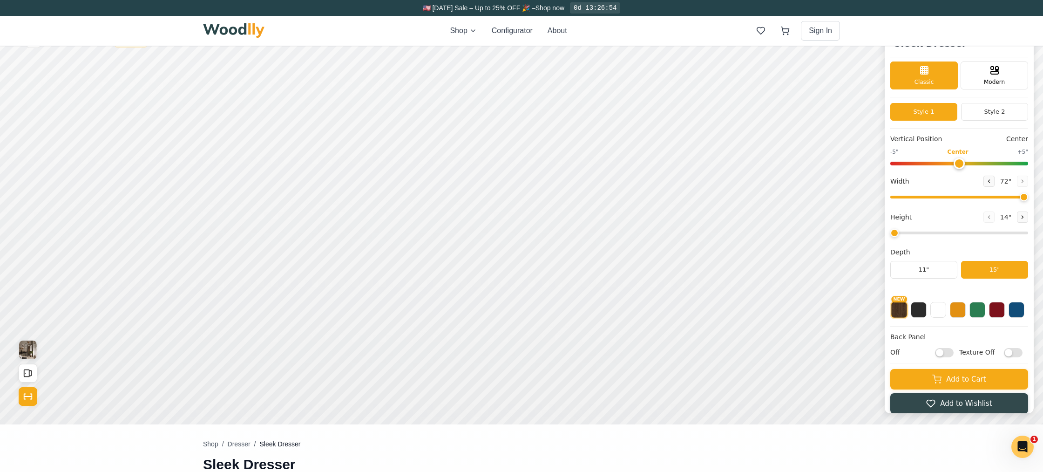
click at [903, 232] on input "range" at bounding box center [959, 232] width 138 height 3
click at [220, 224] on div "15"" at bounding box center [223, 222] width 11 height 10
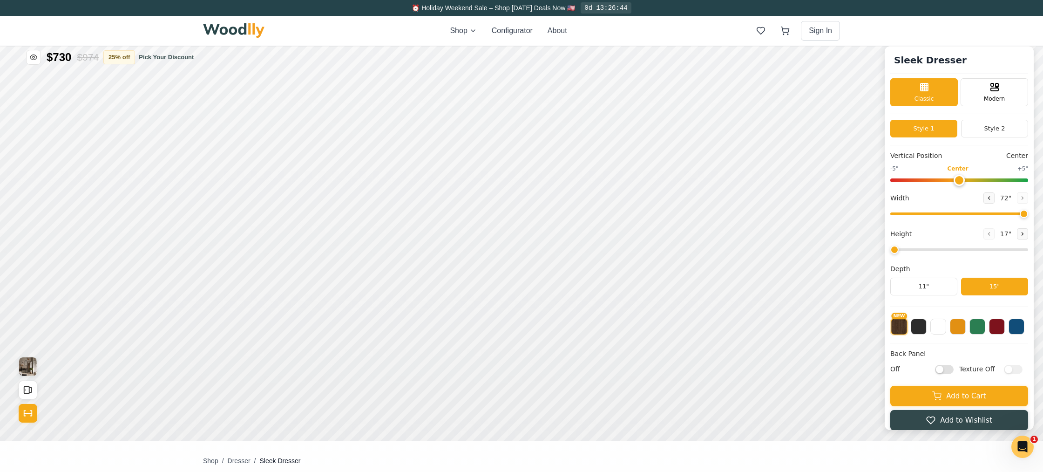
scroll to position [0, 0]
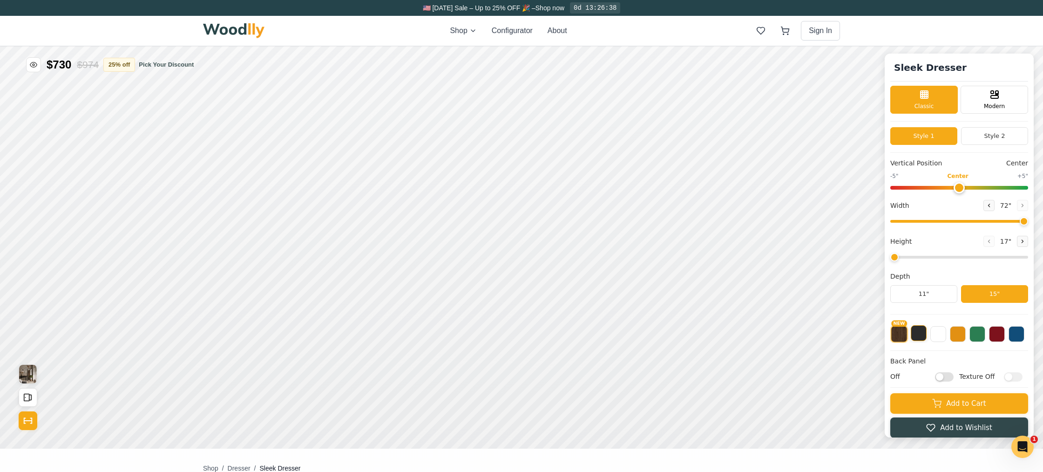
click at [911, 333] on button at bounding box center [919, 333] width 16 height 16
click at [942, 334] on button at bounding box center [939, 333] width 16 height 16
click at [292, 245] on div "12" Medium" at bounding box center [285, 245] width 21 height 21
click at [1017, 241] on button at bounding box center [1022, 241] width 11 height 11
click at [1020, 241] on icon at bounding box center [1023, 241] width 6 height 6
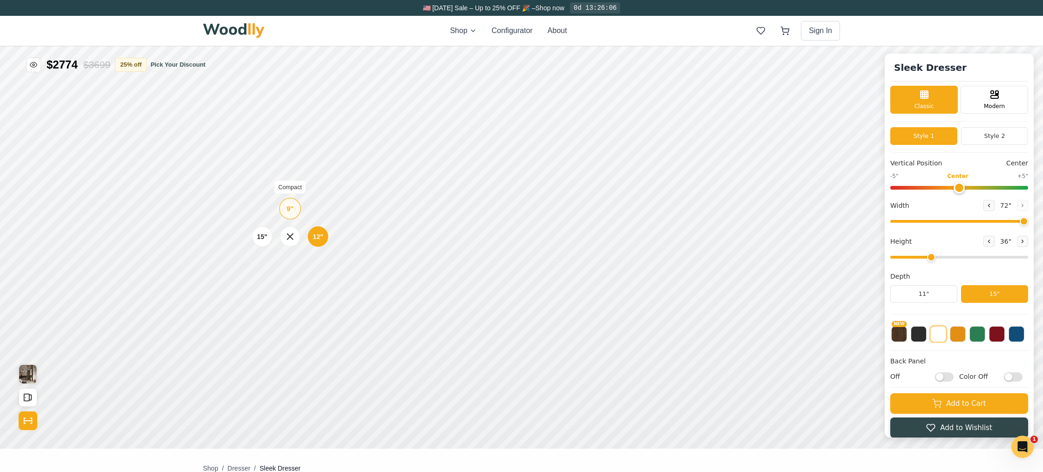
click at [292, 209] on div "9"" at bounding box center [289, 209] width 7 height 10
click at [287, 258] on div "9"" at bounding box center [286, 256] width 7 height 10
click at [256, 285] on div "15"" at bounding box center [253, 285] width 11 height 10
click at [315, 282] on div "12"" at bounding box center [318, 282] width 11 height 10
click at [307, 237] on div "12" Medium" at bounding box center [313, 236] width 21 height 21
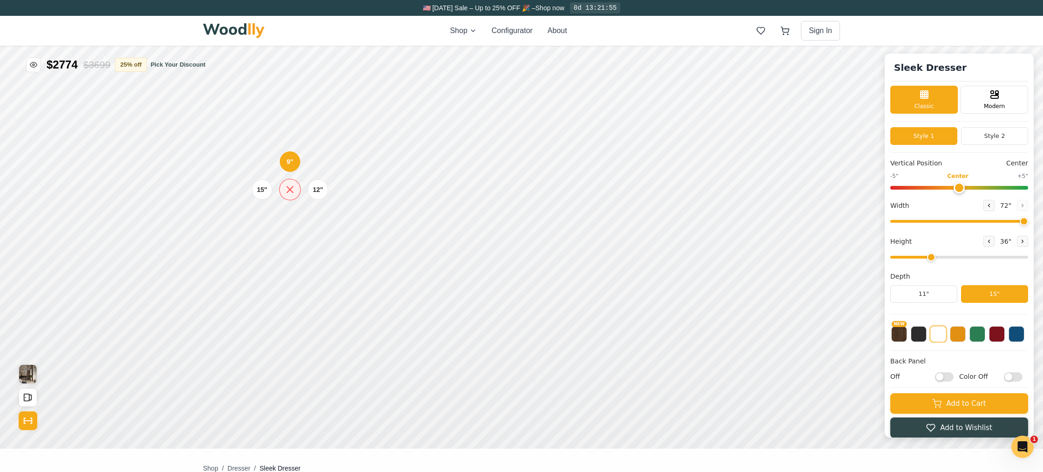
click at [292, 188] on icon at bounding box center [290, 190] width 6 height 6
type input "2"
click at [914, 258] on input "range" at bounding box center [959, 257] width 138 height 3
click at [276, 189] on div "9"" at bounding box center [275, 188] width 7 height 10
click at [291, 215] on div "12" Medium" at bounding box center [297, 214] width 21 height 21
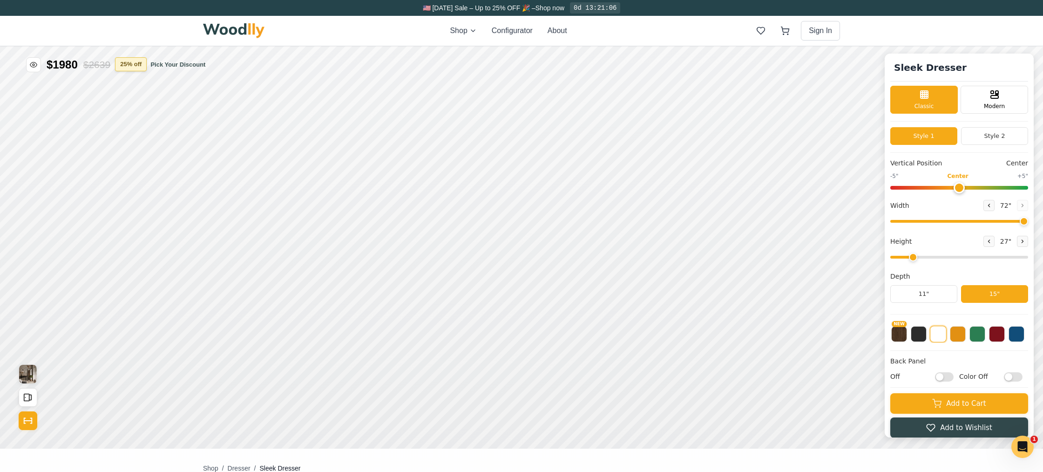
click at [137, 66] on button "25 % off" at bounding box center [131, 64] width 32 height 14
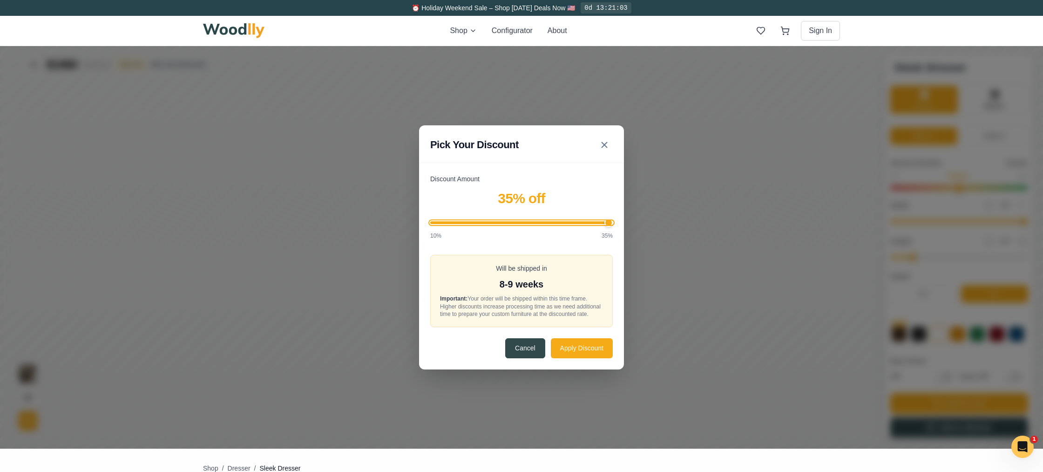
drag, startPoint x: 542, startPoint y: 220, endPoint x: 671, endPoint y: 214, distance: 129.1
click at [613, 221] on input "Discount Amount" at bounding box center [521, 222] width 183 height 3
drag, startPoint x: 609, startPoint y: 220, endPoint x: 621, endPoint y: 220, distance: 12.1
click at [613, 221] on input "Discount Amount" at bounding box center [521, 222] width 183 height 3
click at [558, 221] on input "Discount Amount" at bounding box center [521, 222] width 183 height 3
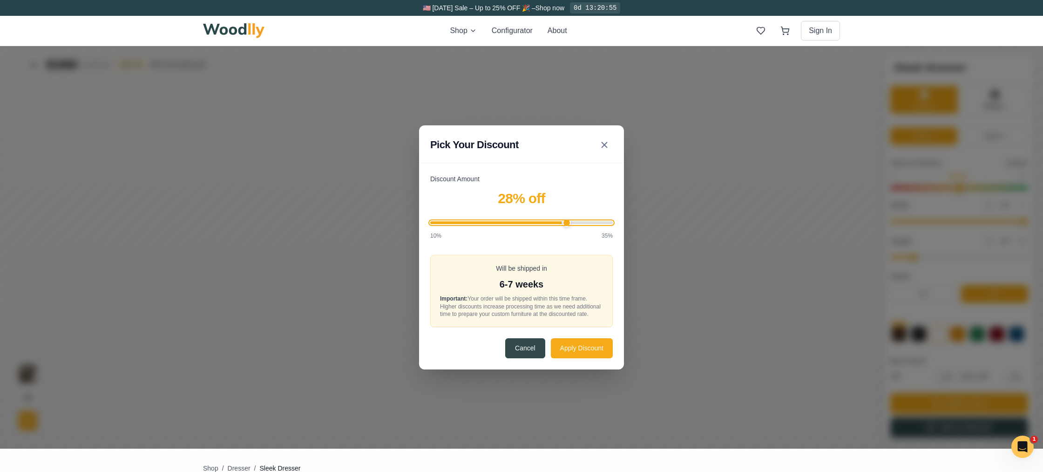
click at [569, 221] on input "Discount Amount" at bounding box center [521, 222] width 183 height 3
click at [527, 222] on input "Discount Amount" at bounding box center [521, 222] width 183 height 3
click at [428, 221] on div "Discount Amount 23 % off 10% 35% Will be shipped in 5-6 weeks Important: Your o…" at bounding box center [521, 271] width 205 height 195
click at [433, 221] on input "Discount Amount" at bounding box center [521, 222] width 183 height 3
click at [526, 221] on input "Discount Amount" at bounding box center [521, 222] width 183 height 3
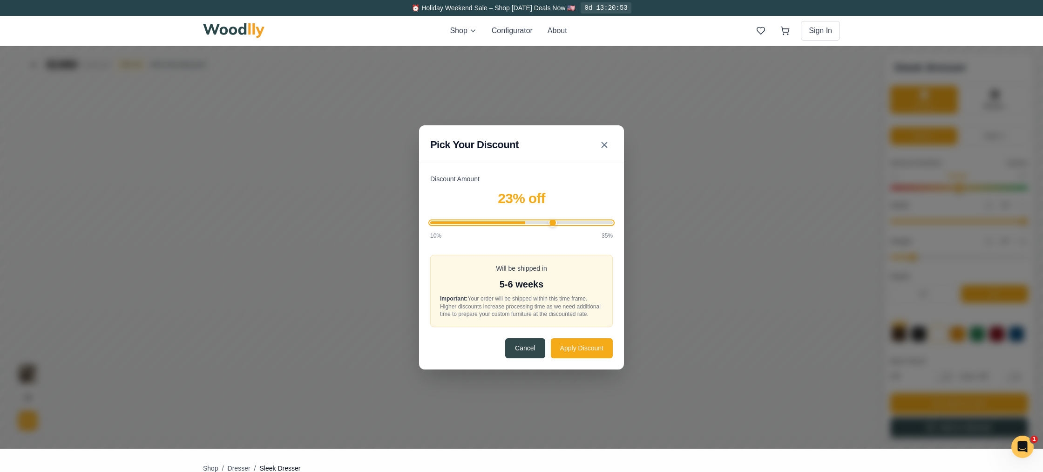
click at [551, 221] on input "Discount Amount" at bounding box center [521, 222] width 183 height 3
click at [611, 221] on input "Discount Amount" at bounding box center [521, 222] width 183 height 3
type input "29"
click at [567, 221] on input "Discount Amount" at bounding box center [521, 222] width 183 height 3
click at [570, 353] on button "Apply Discount" at bounding box center [582, 348] width 62 height 20
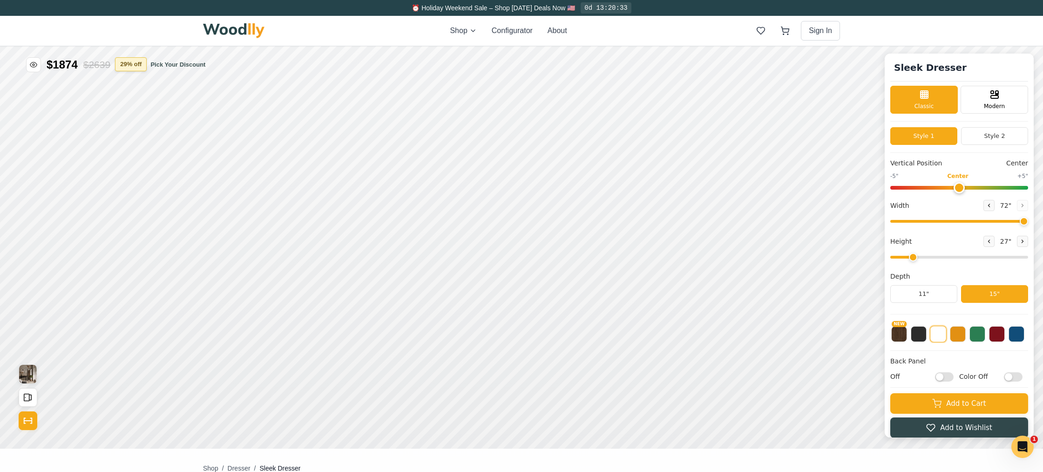
click at [125, 63] on button "29 % off" at bounding box center [131, 64] width 32 height 14
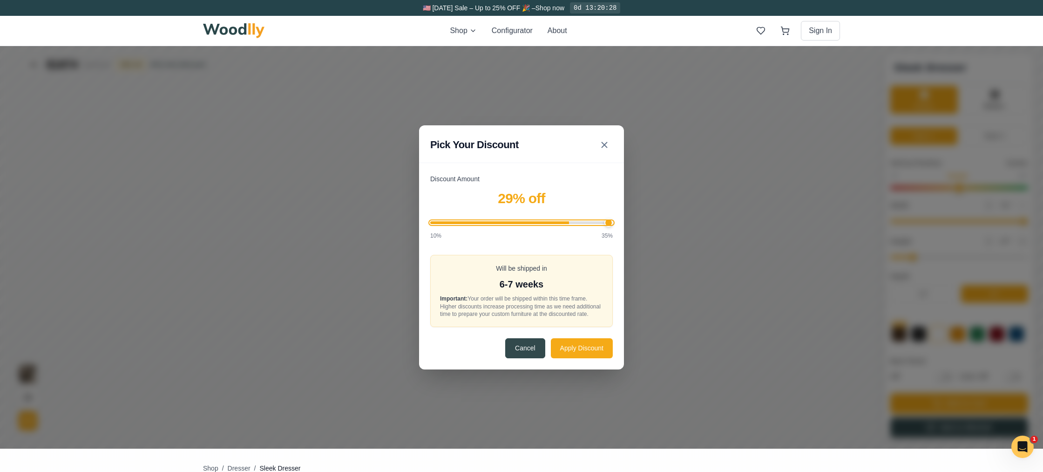
type input "35"
click at [610, 221] on input "Discount Amount" at bounding box center [521, 222] width 183 height 3
click at [570, 353] on button "Apply Discount" at bounding box center [582, 348] width 62 height 20
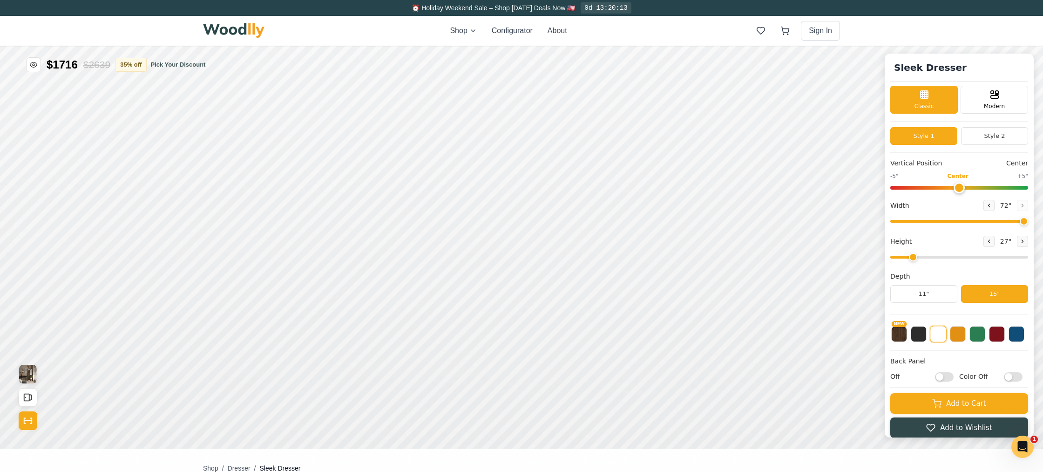
scroll to position [0, 0]
click at [131, 68] on button "35 % off" at bounding box center [131, 64] width 32 height 14
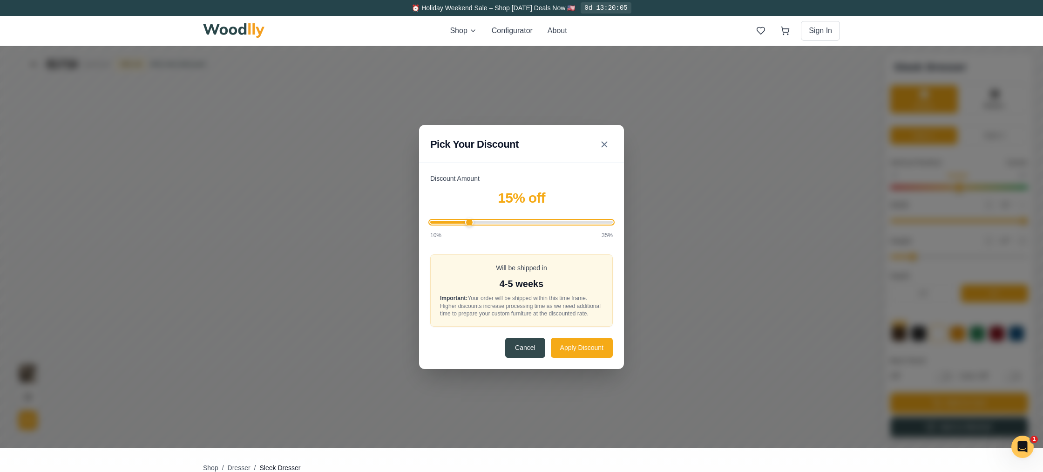
drag, startPoint x: 466, startPoint y: 218, endPoint x: 460, endPoint y: 218, distance: 6.1
click at [466, 221] on input "Discount Amount" at bounding box center [521, 222] width 183 height 3
click at [493, 221] on input "Discount Amount" at bounding box center [521, 222] width 183 height 3
click at [507, 221] on input "Discount Amount" at bounding box center [521, 222] width 183 height 3
click at [526, 221] on input "Discount Amount" at bounding box center [521, 222] width 183 height 3
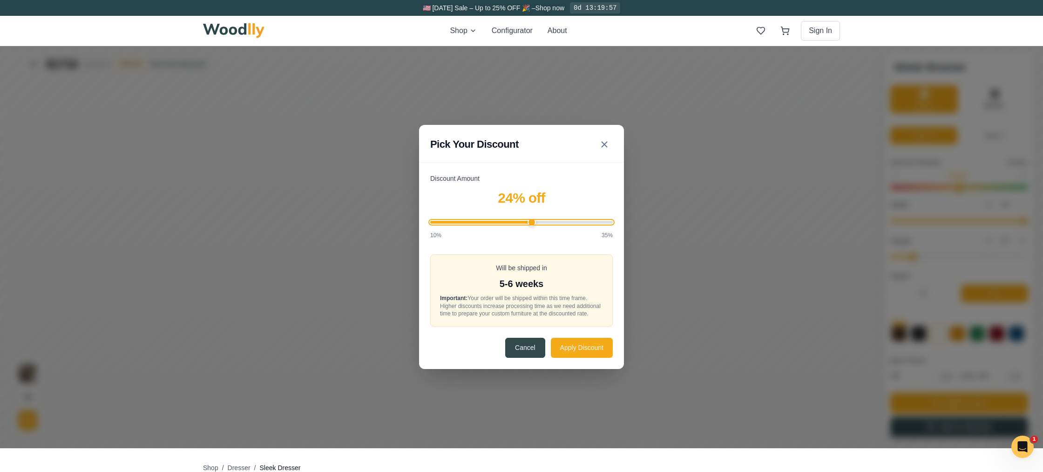
click at [534, 221] on input "Discount Amount" at bounding box center [521, 222] width 183 height 3
type input "25"
click at [540, 221] on input "Discount Amount" at bounding box center [521, 222] width 183 height 3
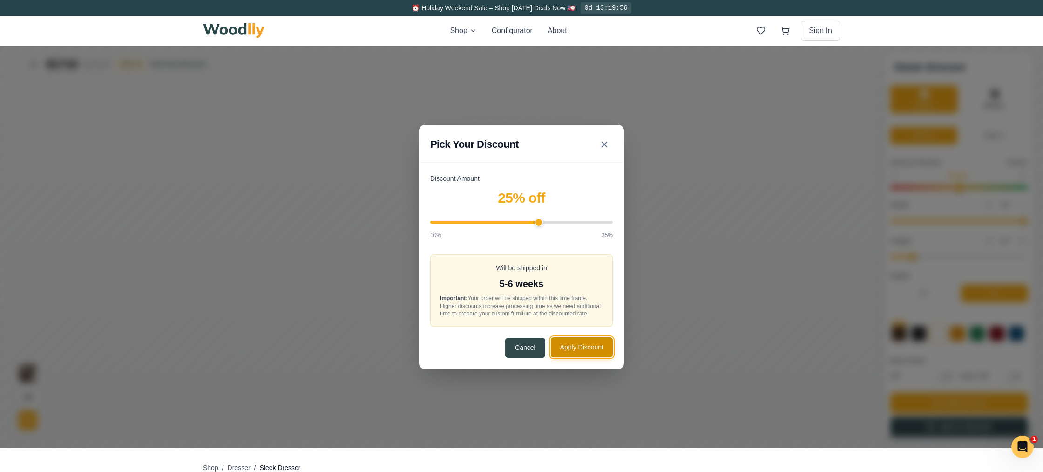
click at [576, 343] on button "Apply Discount" at bounding box center [582, 347] width 62 height 20
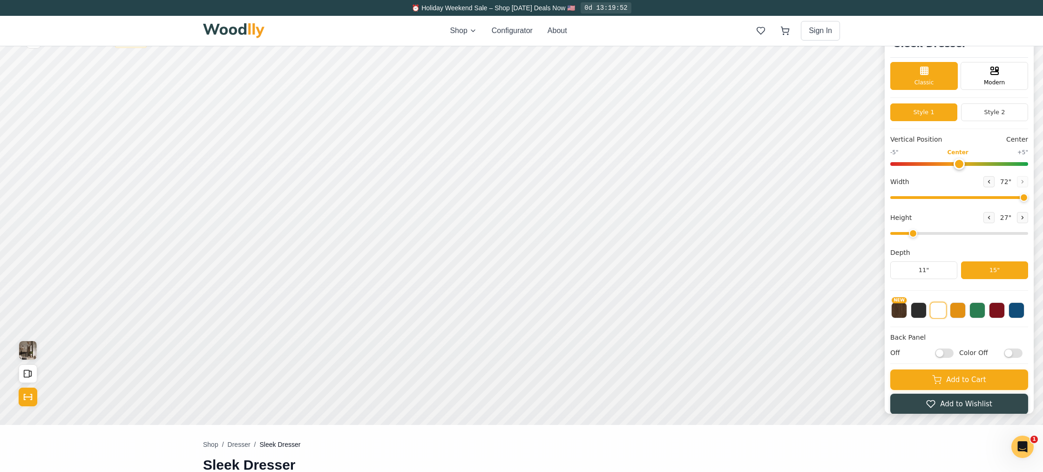
scroll to position [0, 0]
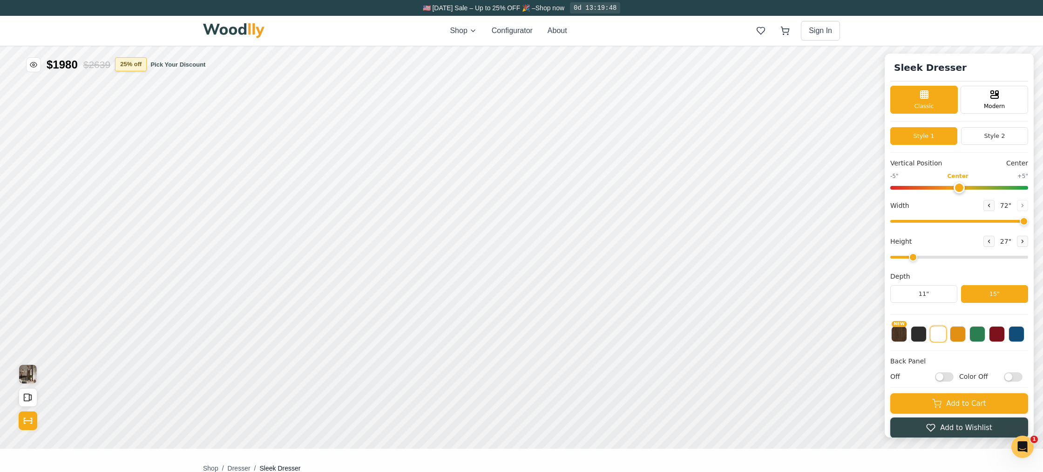
click at [146, 66] on button "25 % off" at bounding box center [131, 64] width 32 height 14
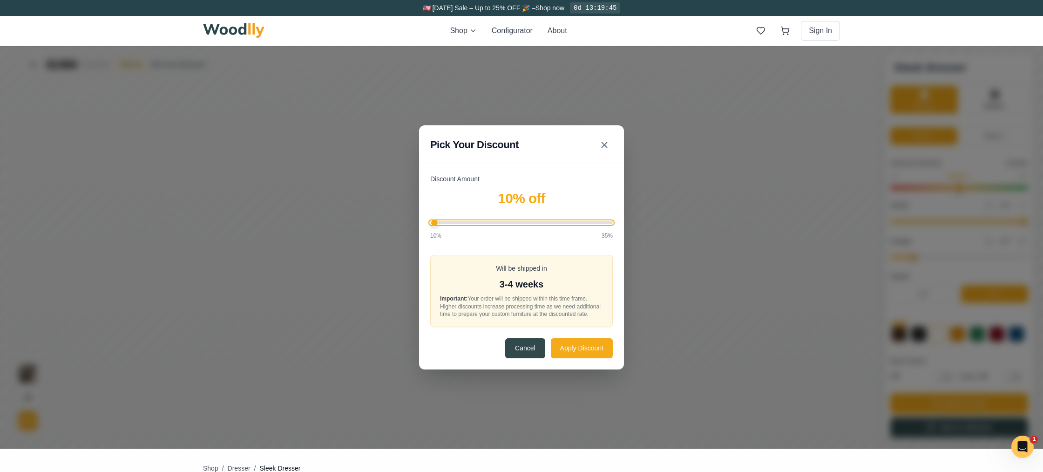
drag, startPoint x: 540, startPoint y: 219, endPoint x: 417, endPoint y: 227, distance: 123.2
type input "10"
click at [430, 224] on input "Discount Amount" at bounding box center [521, 222] width 183 height 3
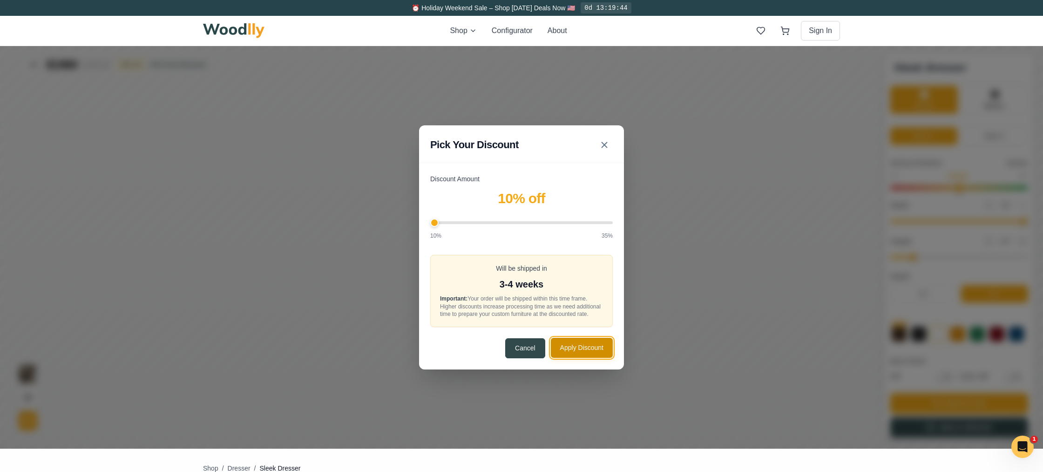
click at [568, 346] on button "Apply Discount" at bounding box center [582, 348] width 62 height 20
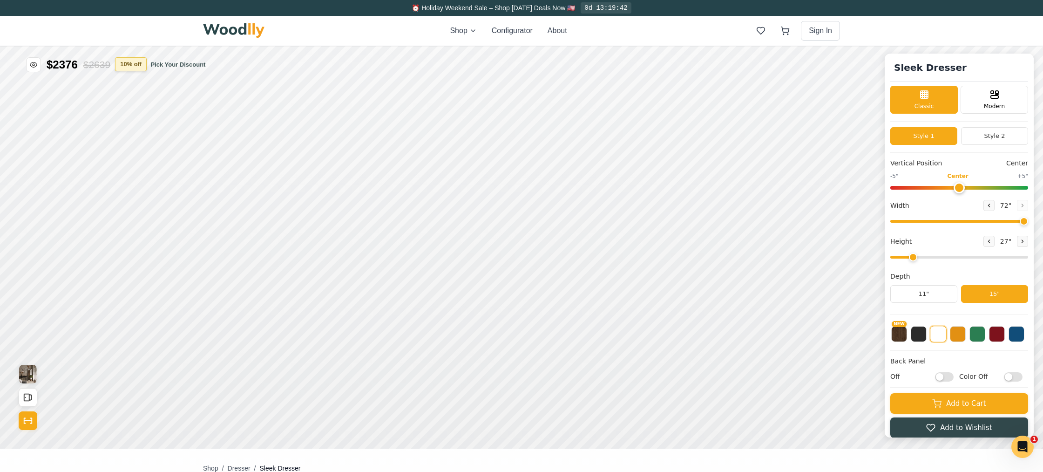
click at [122, 61] on button "10 % off" at bounding box center [131, 64] width 32 height 14
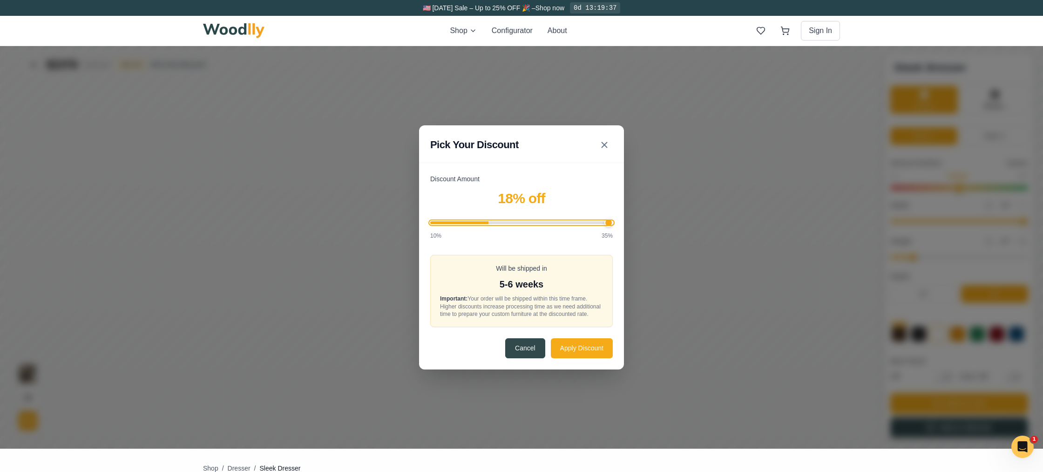
drag, startPoint x: 436, startPoint y: 221, endPoint x: 652, endPoint y: 246, distance: 218.0
type input "35"
click at [613, 224] on input "Discount Amount" at bounding box center [521, 222] width 183 height 3
click at [584, 346] on button "Apply Discount" at bounding box center [582, 348] width 62 height 20
